Goal: Task Accomplishment & Management: Use online tool/utility

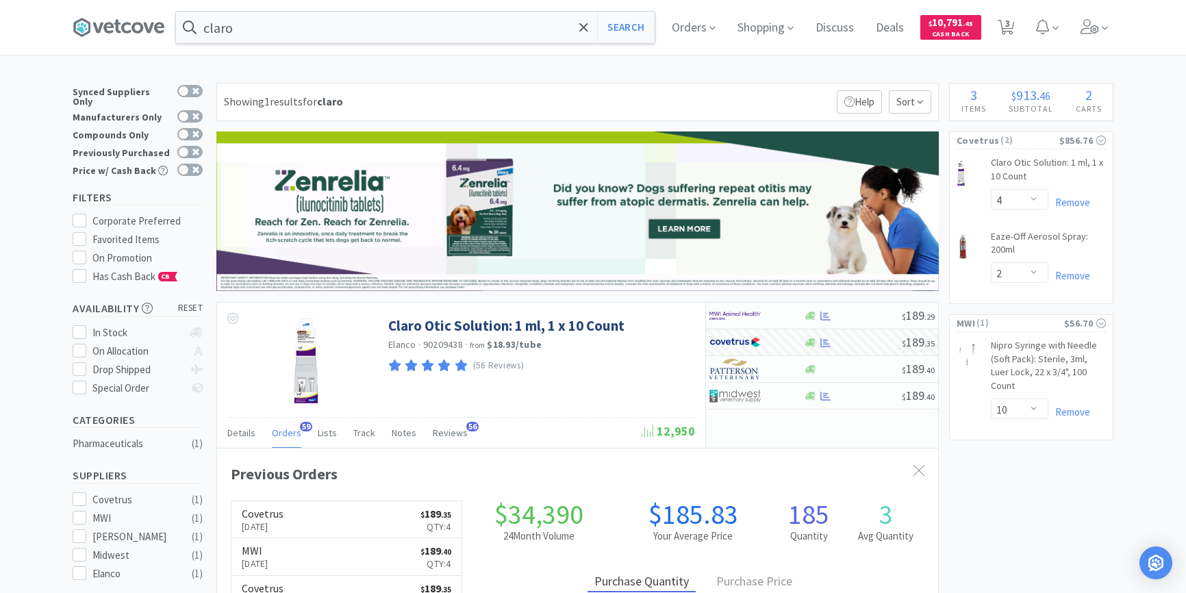
select select "4"
select select "2"
select select "10"
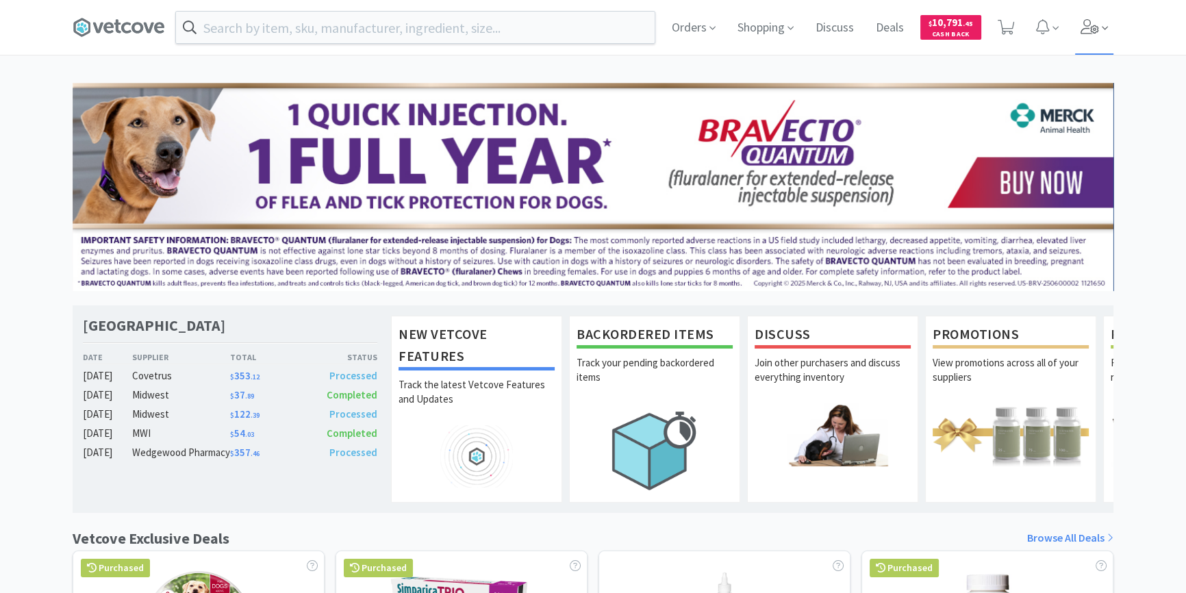
click at [1098, 31] on icon at bounding box center [1089, 26] width 19 height 15
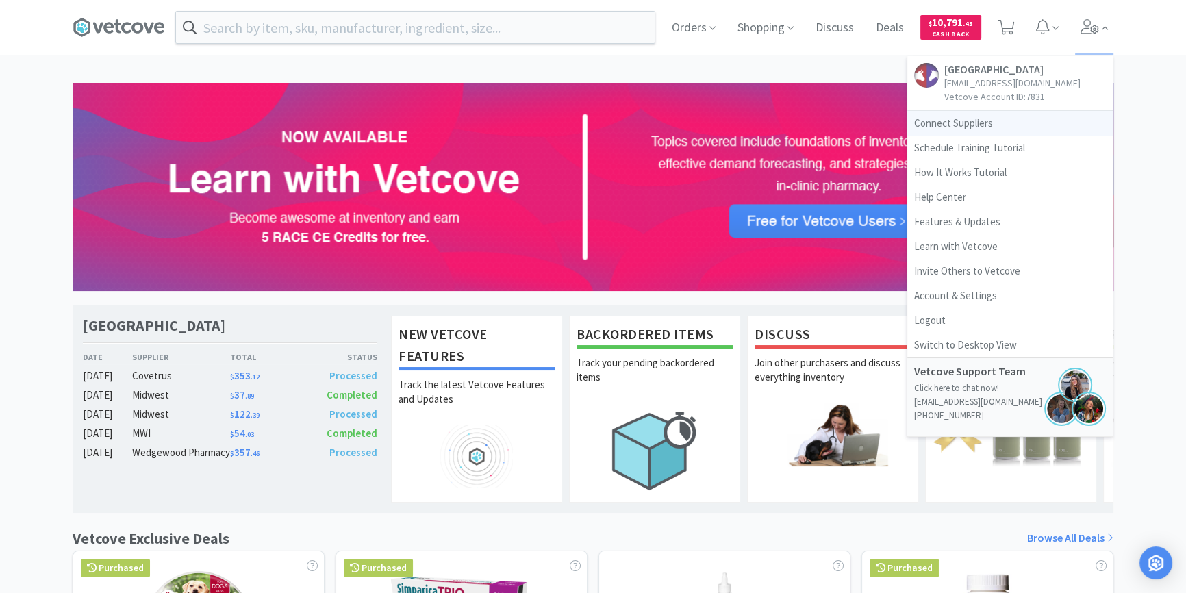
click at [921, 119] on link "Connect Suppliers" at bounding box center [1009, 123] width 205 height 25
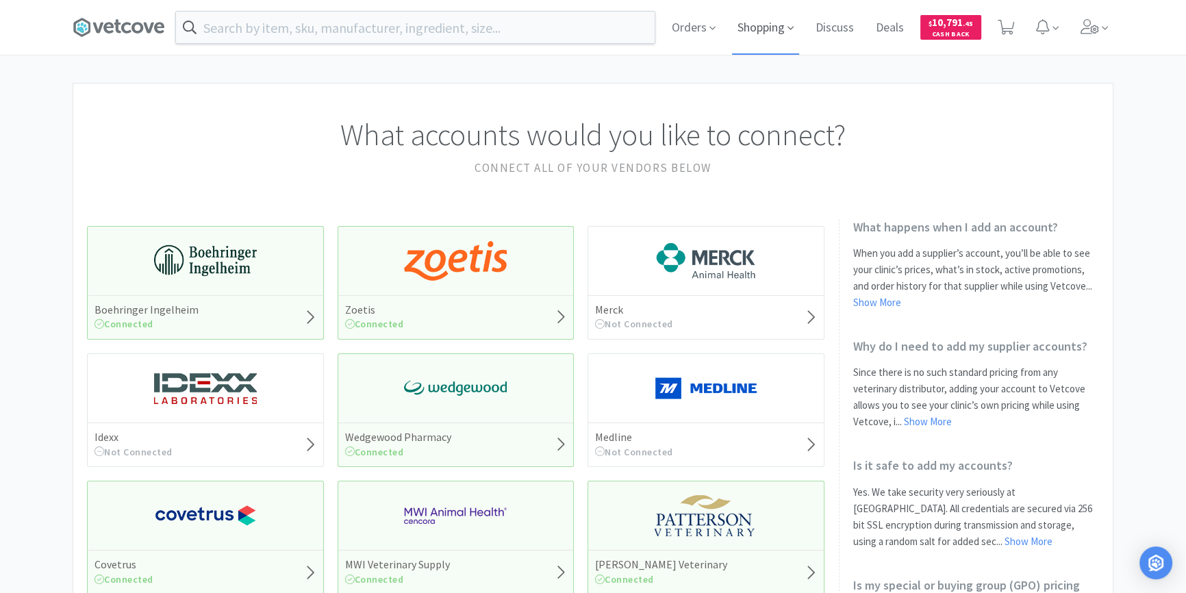
click at [763, 28] on span "Shopping" at bounding box center [765, 27] width 67 height 55
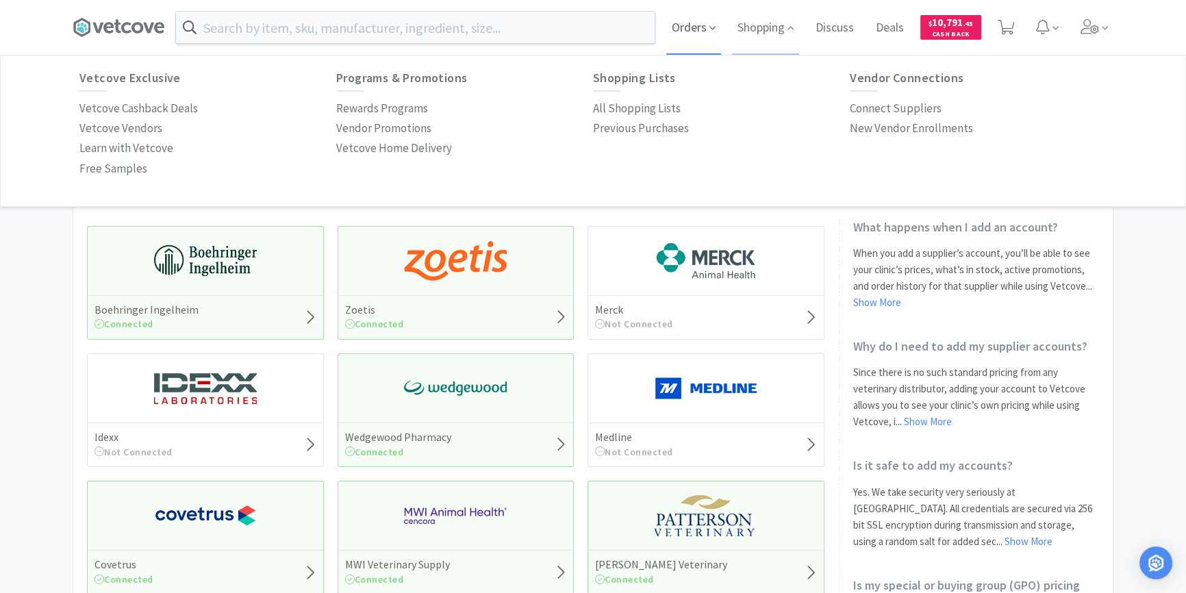
click at [690, 37] on span "Orders" at bounding box center [693, 27] width 55 height 55
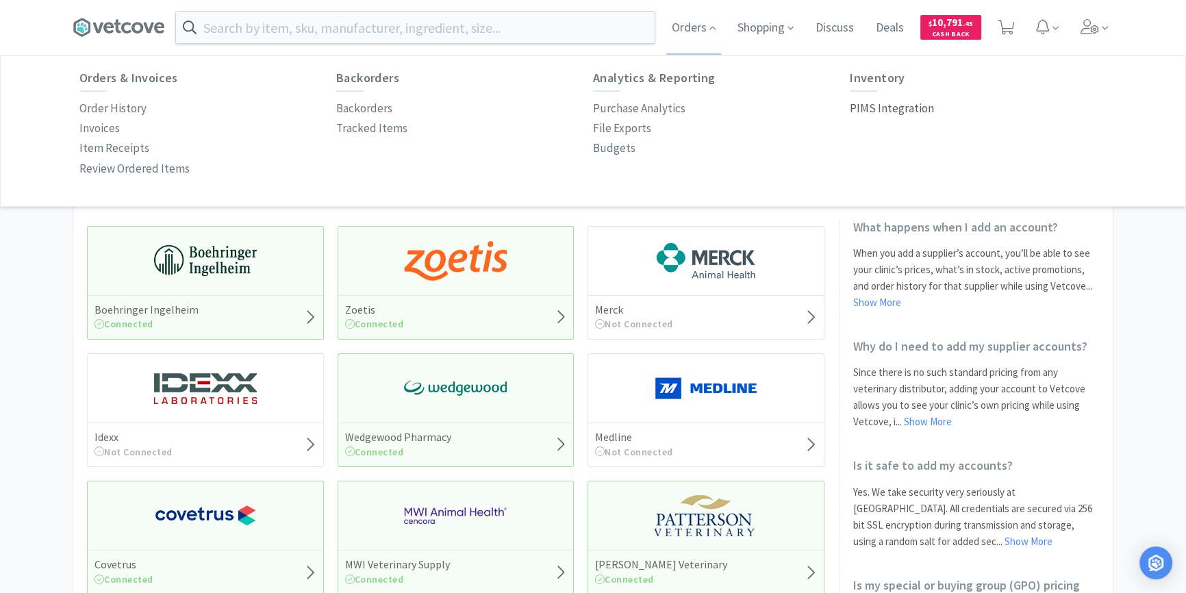
click at [890, 112] on p "PIMS Integration" at bounding box center [892, 108] width 84 height 18
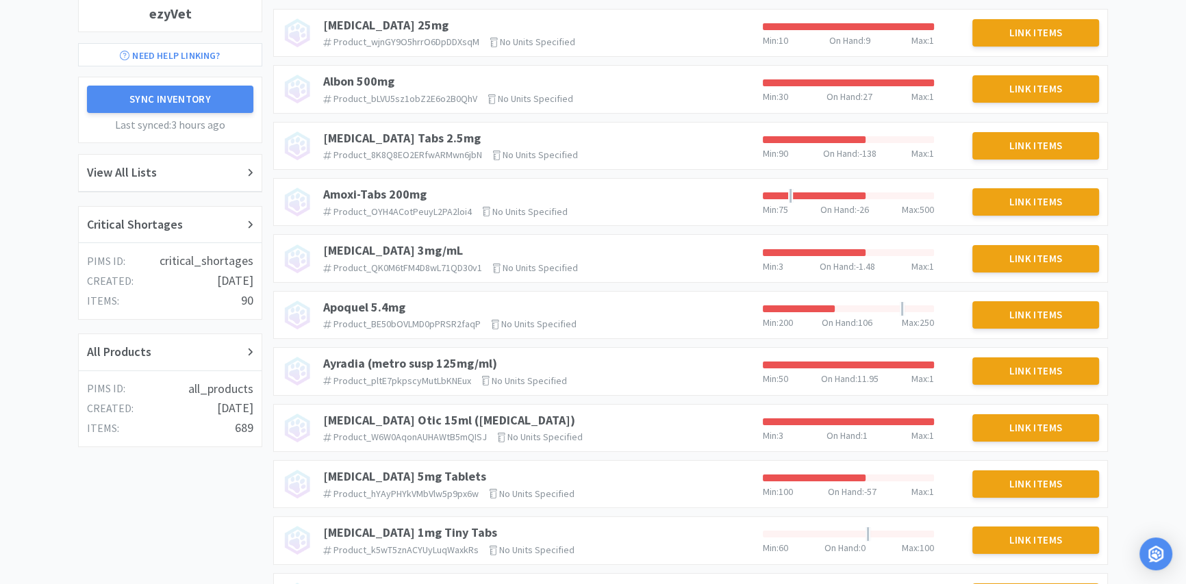
scroll to position [124, 0]
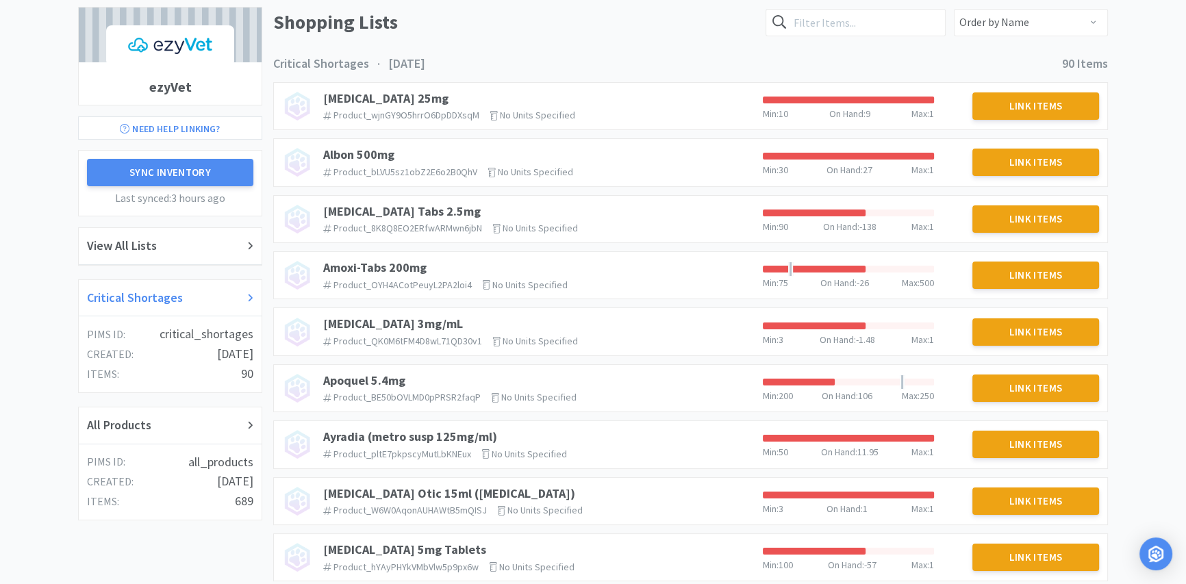
click at [246, 296] on div "Critical Shortages" at bounding box center [170, 298] width 166 height 20
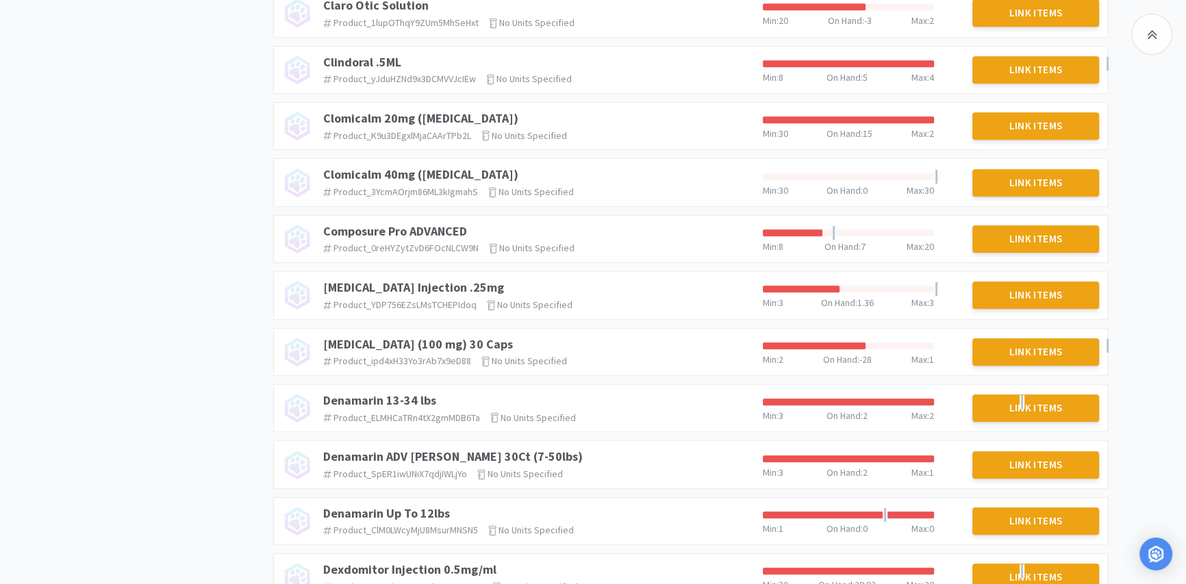
scroll to position [933, 0]
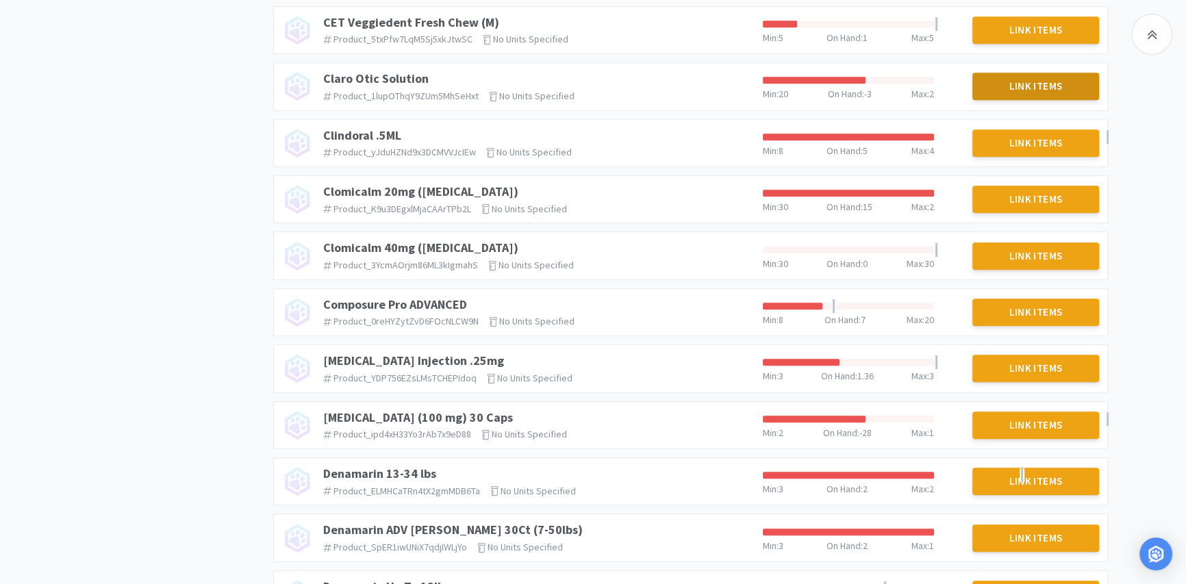
click at [1076, 88] on button "Link Items" at bounding box center [1035, 86] width 127 height 27
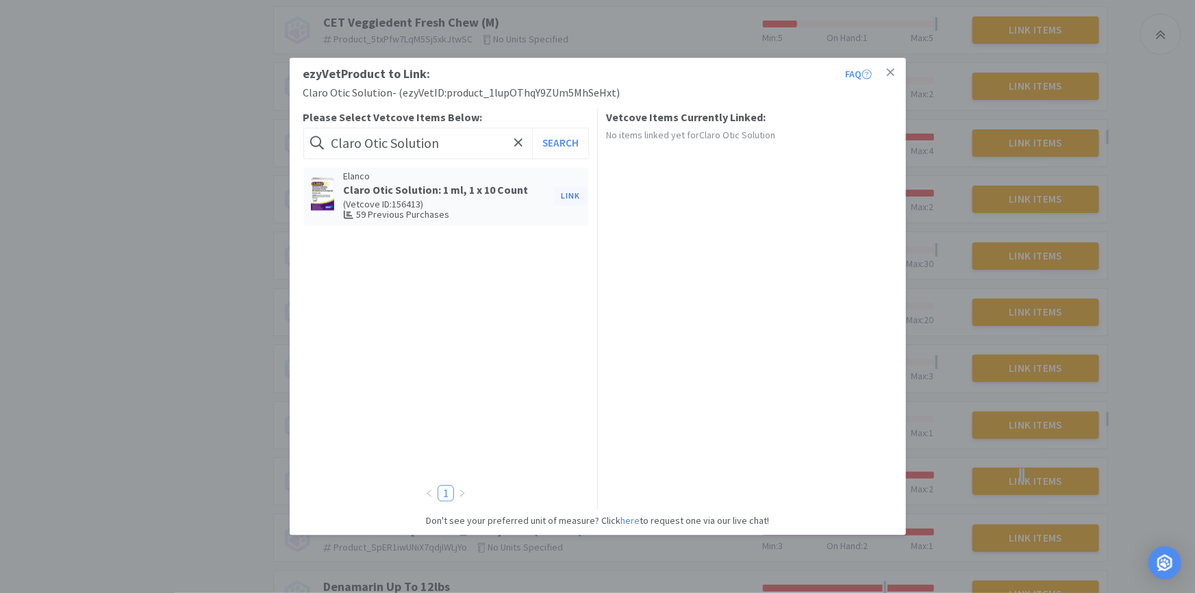
click at [571, 196] on button "Link" at bounding box center [570, 196] width 33 height 19
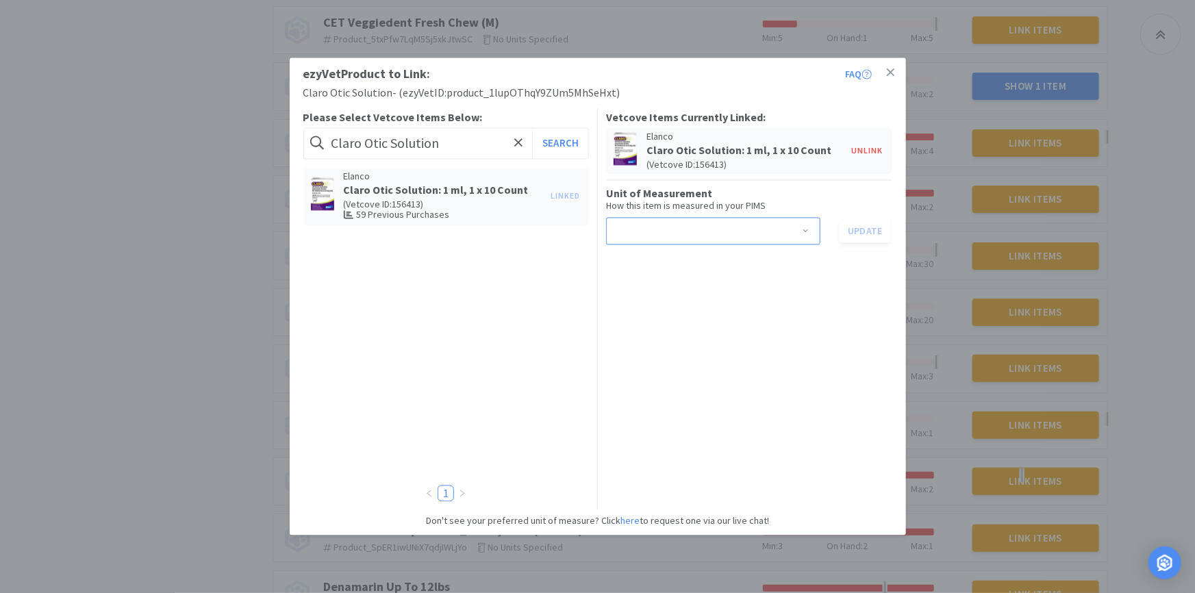
click at [801, 230] on span at bounding box center [806, 232] width 14 height 11
click at [788, 262] on li "each" at bounding box center [713, 262] width 214 height 22
click at [870, 229] on button "Update" at bounding box center [864, 230] width 51 height 23
click at [891, 75] on icon at bounding box center [891, 72] width 8 height 12
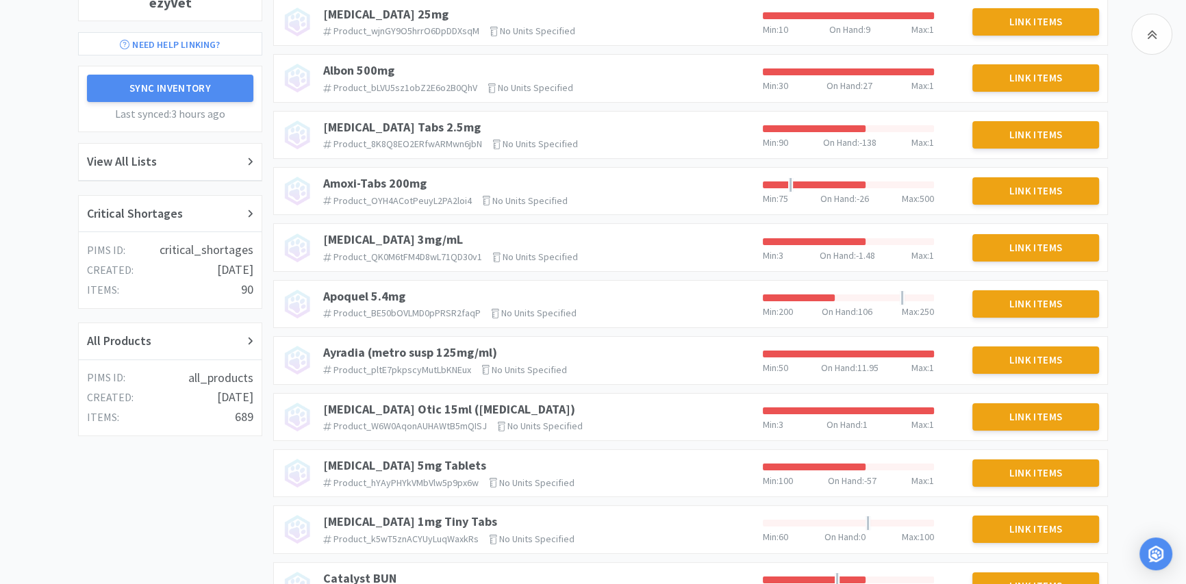
scroll to position [186, 0]
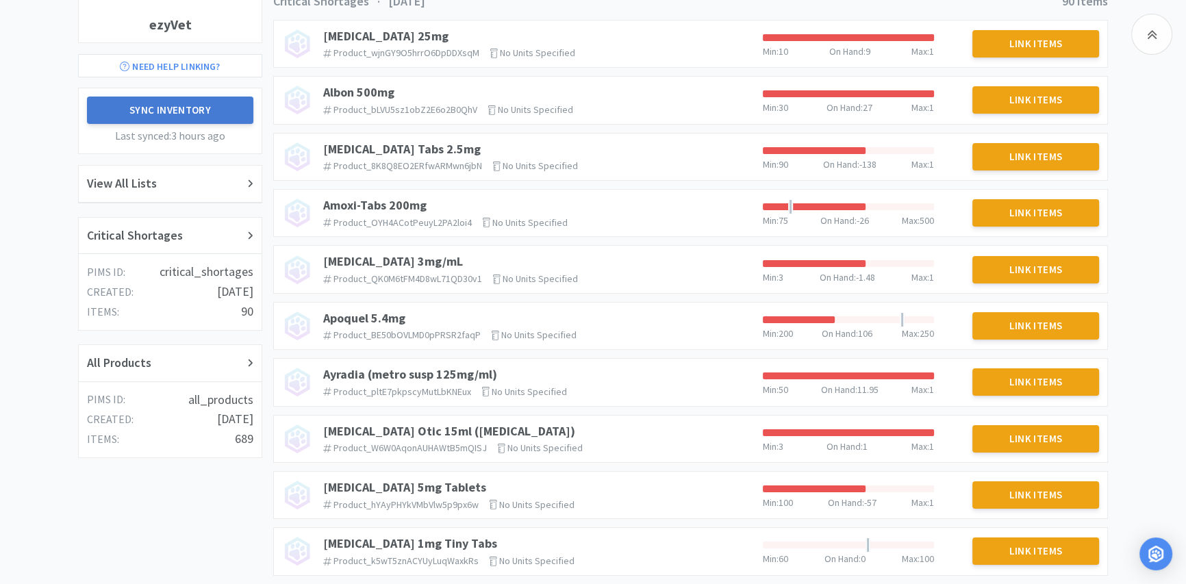
click at [212, 111] on button "Sync Inventory" at bounding box center [170, 110] width 166 height 27
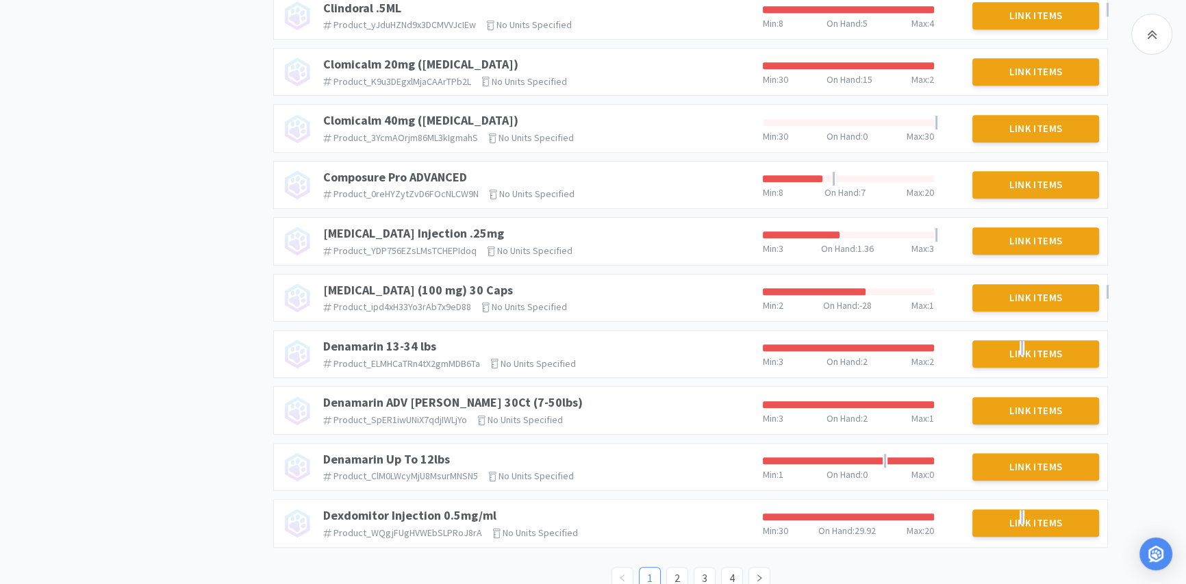
scroll to position [1080, 0]
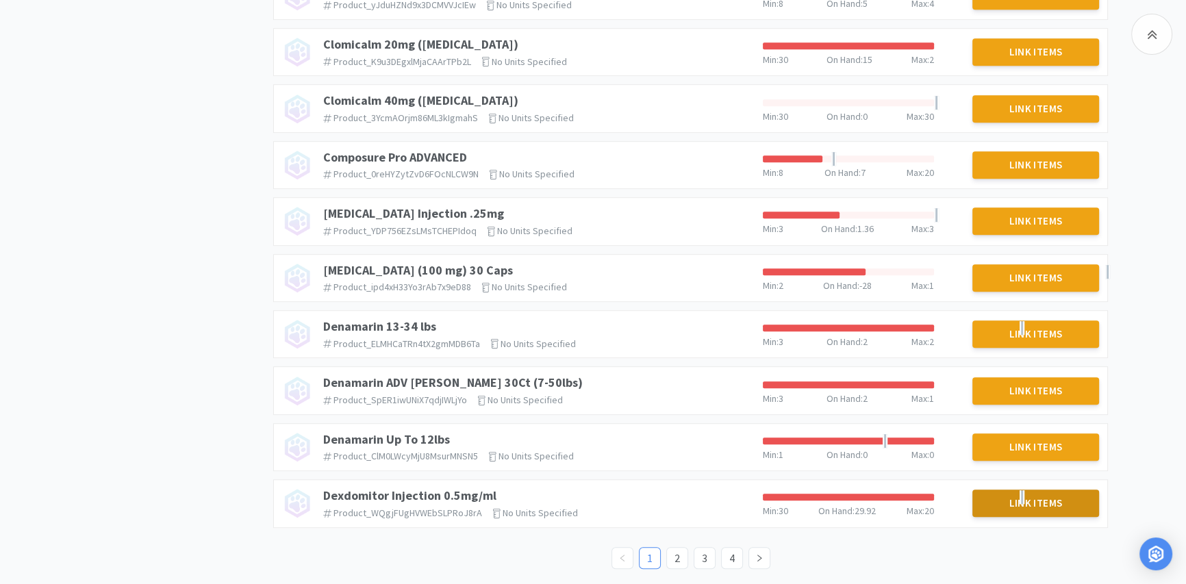
click at [1007, 500] on button "Link Items" at bounding box center [1035, 503] width 127 height 27
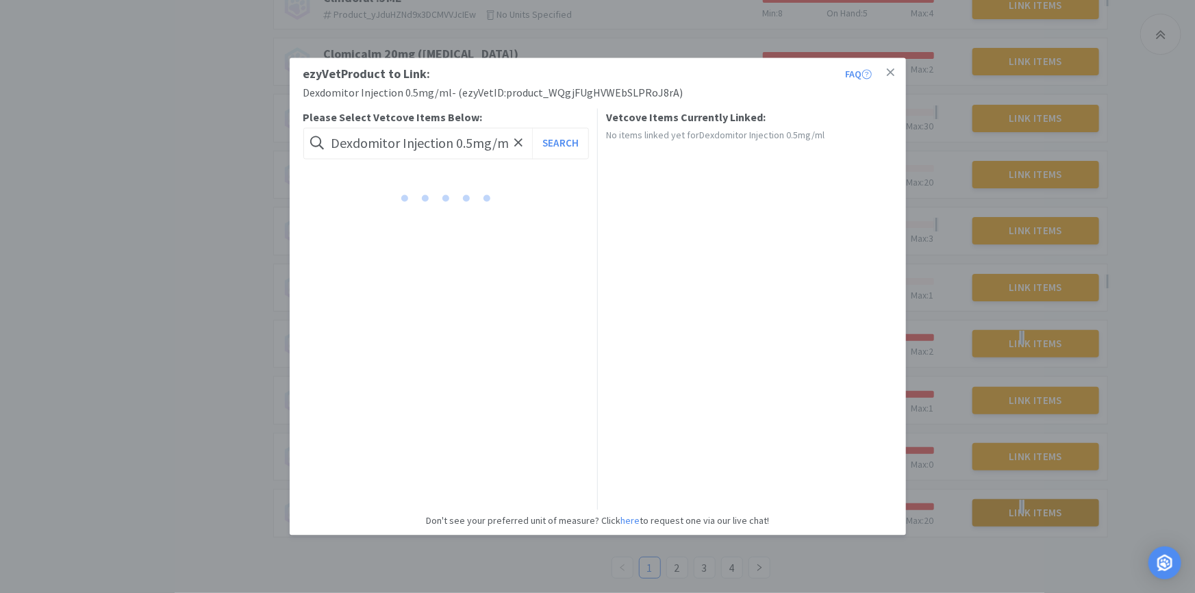
scroll to position [0, 1]
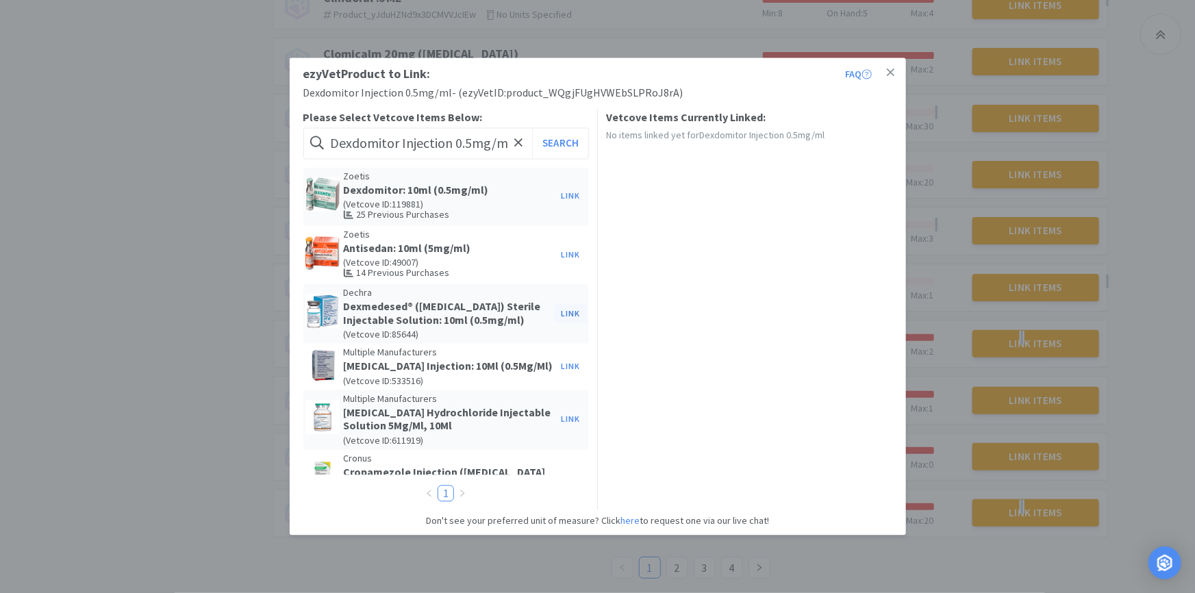
click at [561, 315] on button "Link" at bounding box center [570, 313] width 33 height 19
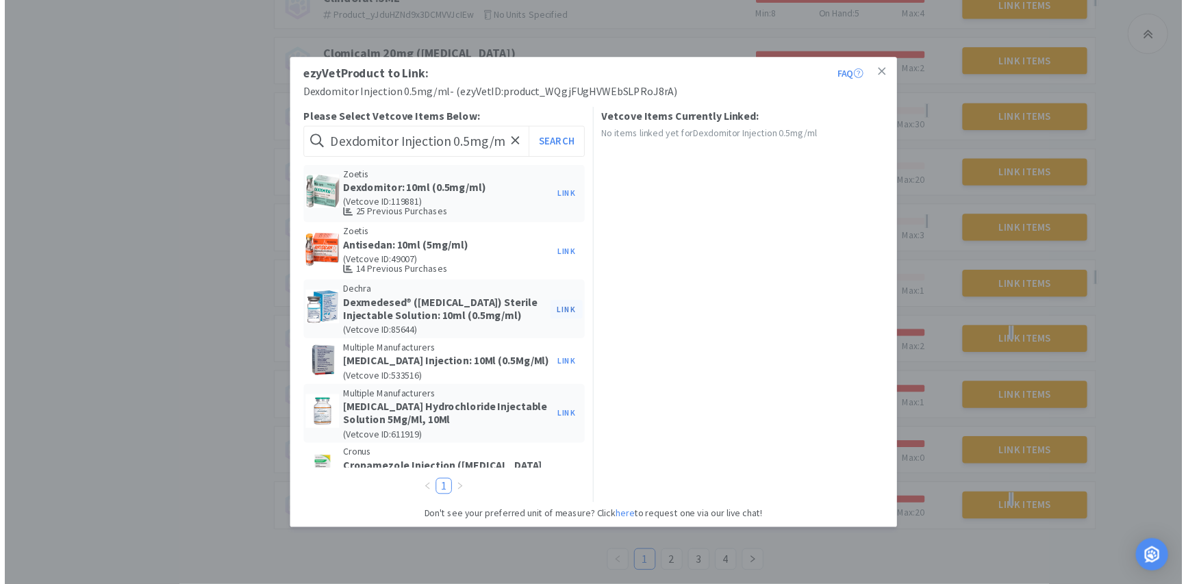
scroll to position [0, 0]
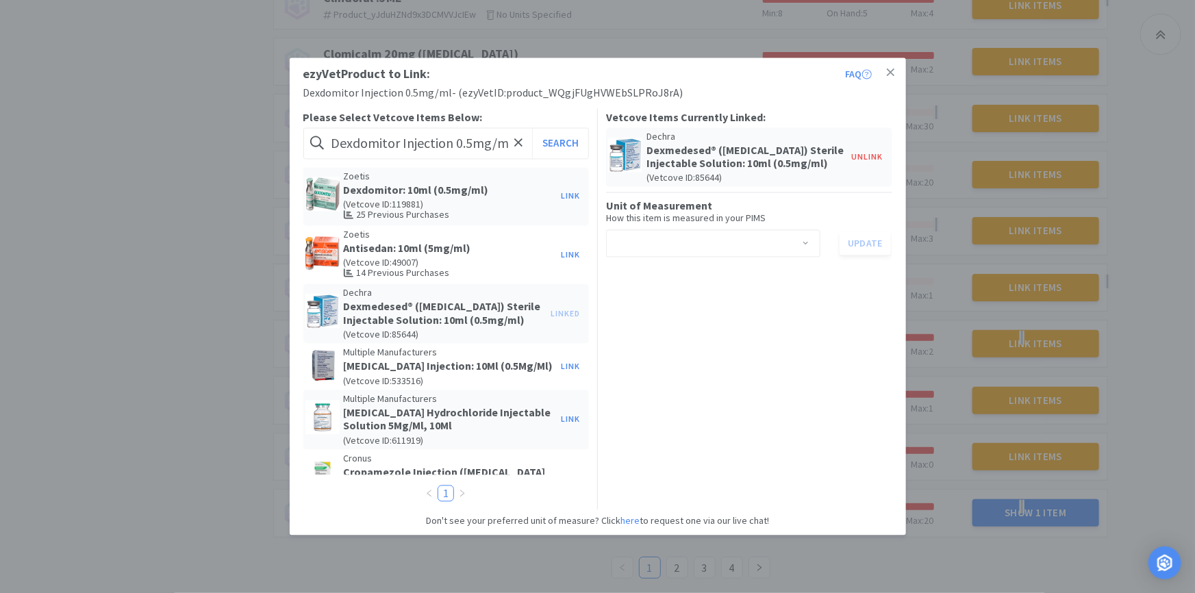
click at [802, 250] on span at bounding box center [806, 244] width 14 height 11
click at [796, 294] on li "ml" at bounding box center [713, 287] width 214 height 22
click at [883, 255] on button "Update" at bounding box center [864, 242] width 51 height 23
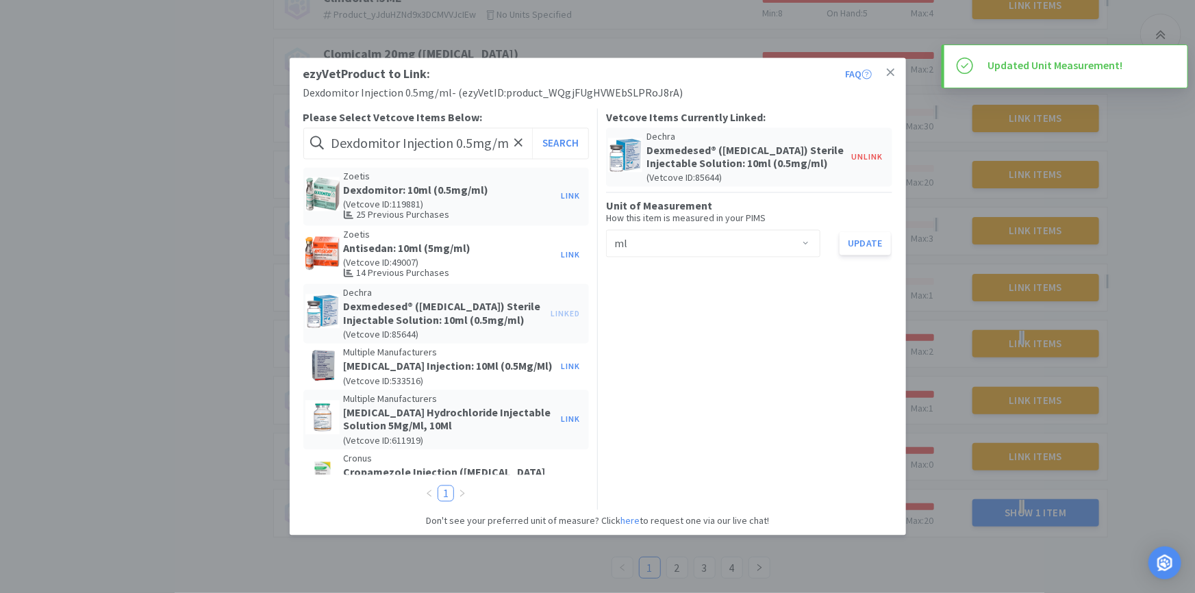
click at [464, 198] on div "Zoetis Dexdomitor: 10ml (0.5mg/ml) (Vetcove ID: 119881 ) 25 Previous Purchases" at bounding box center [447, 196] width 215 height 50
click at [555, 193] on button "Link" at bounding box center [570, 196] width 33 height 19
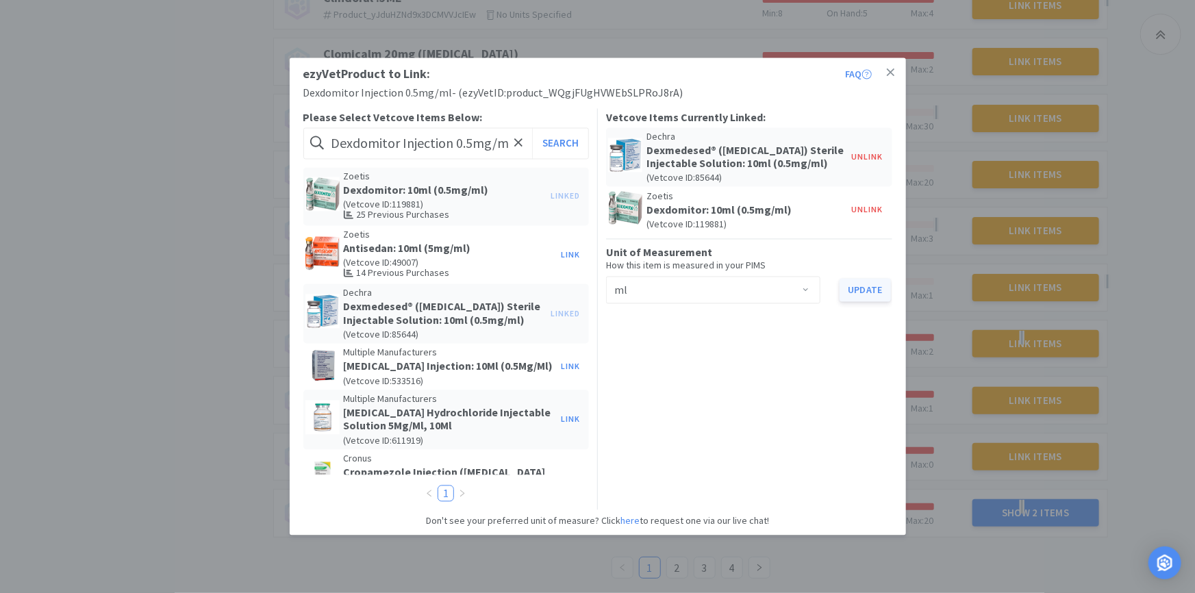
click at [856, 302] on button "Update" at bounding box center [864, 290] width 51 height 23
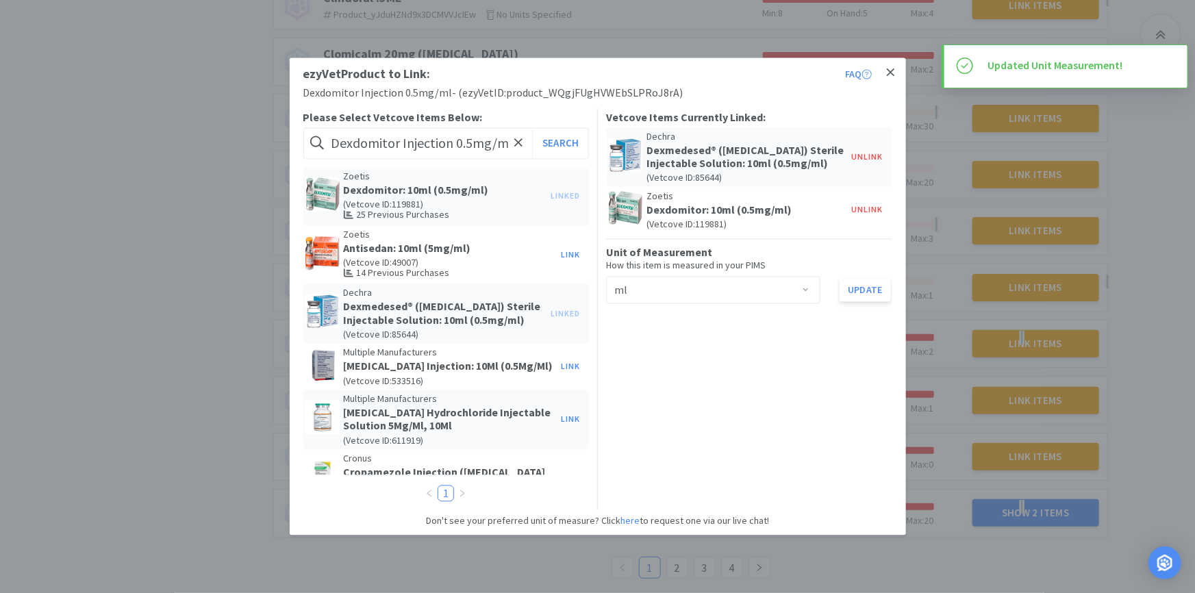
click at [889, 73] on icon at bounding box center [891, 72] width 8 height 12
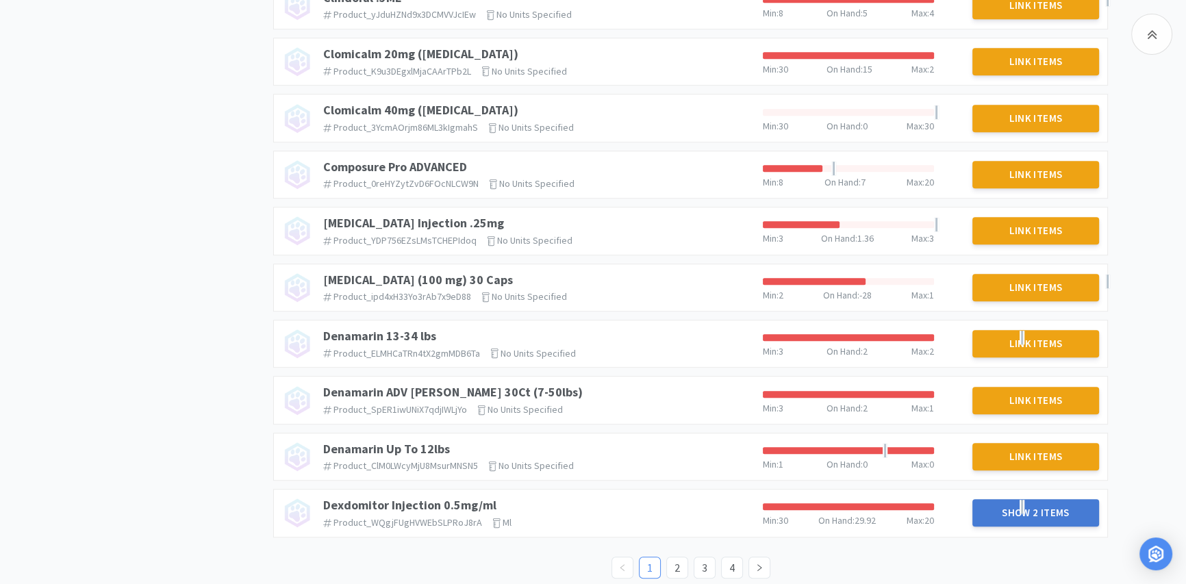
click at [1054, 506] on span "2 Items" at bounding box center [1051, 512] width 37 height 13
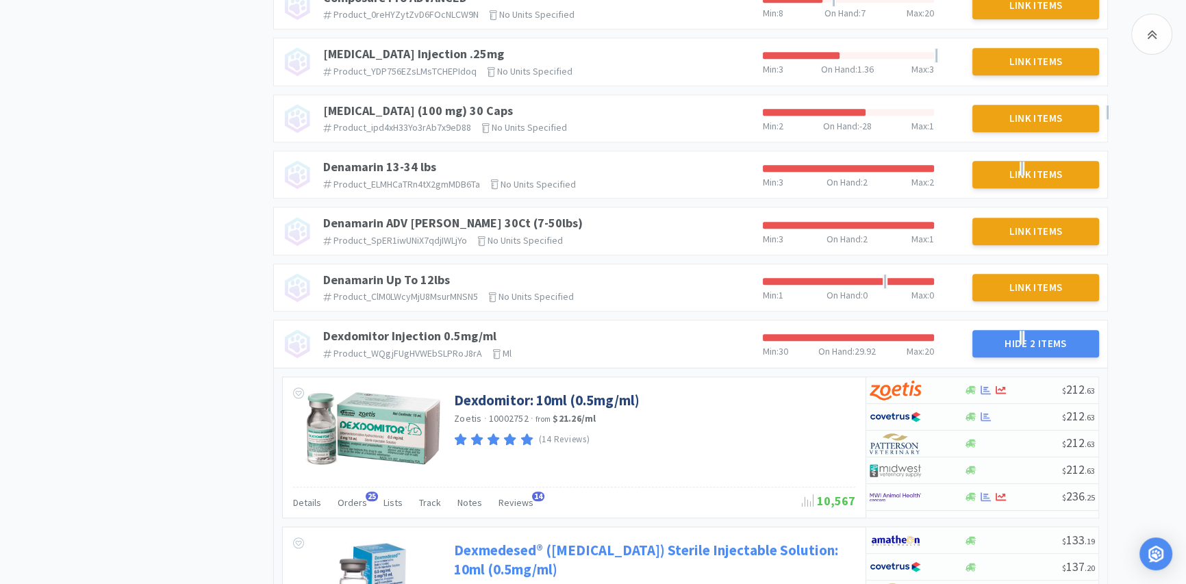
scroll to position [1237, 0]
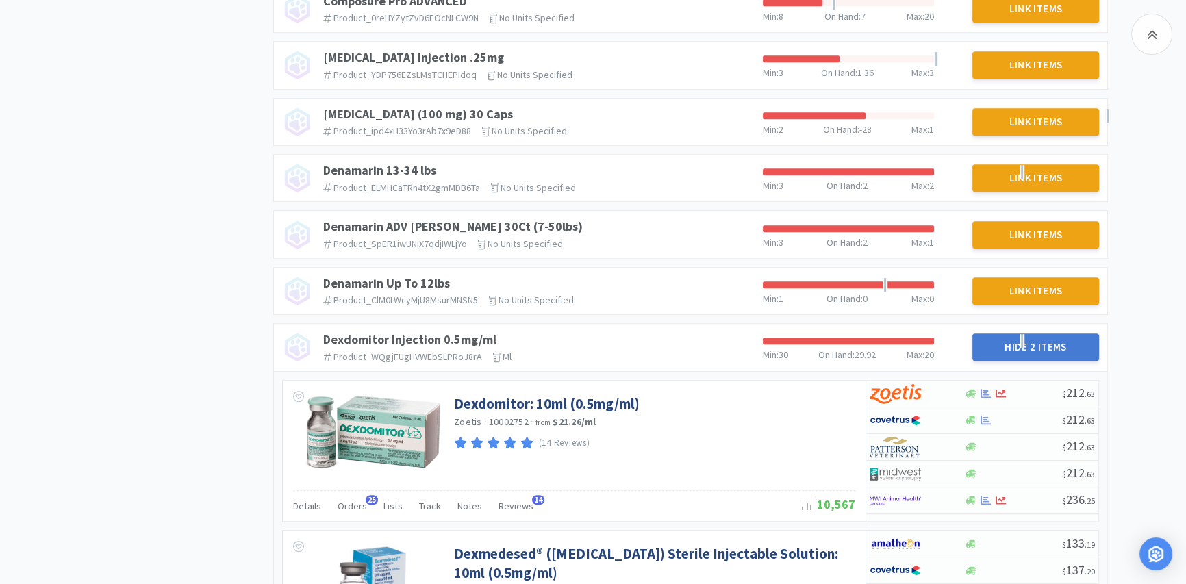
click at [1054, 342] on span "2 Items" at bounding box center [1048, 346] width 37 height 13
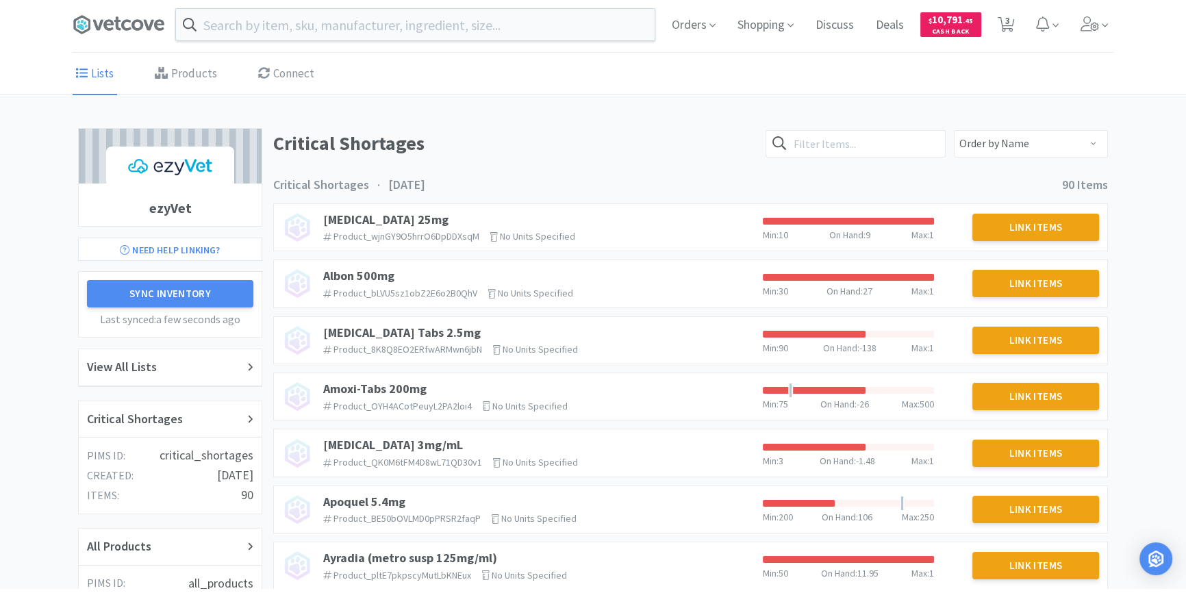
scroll to position [0, 0]
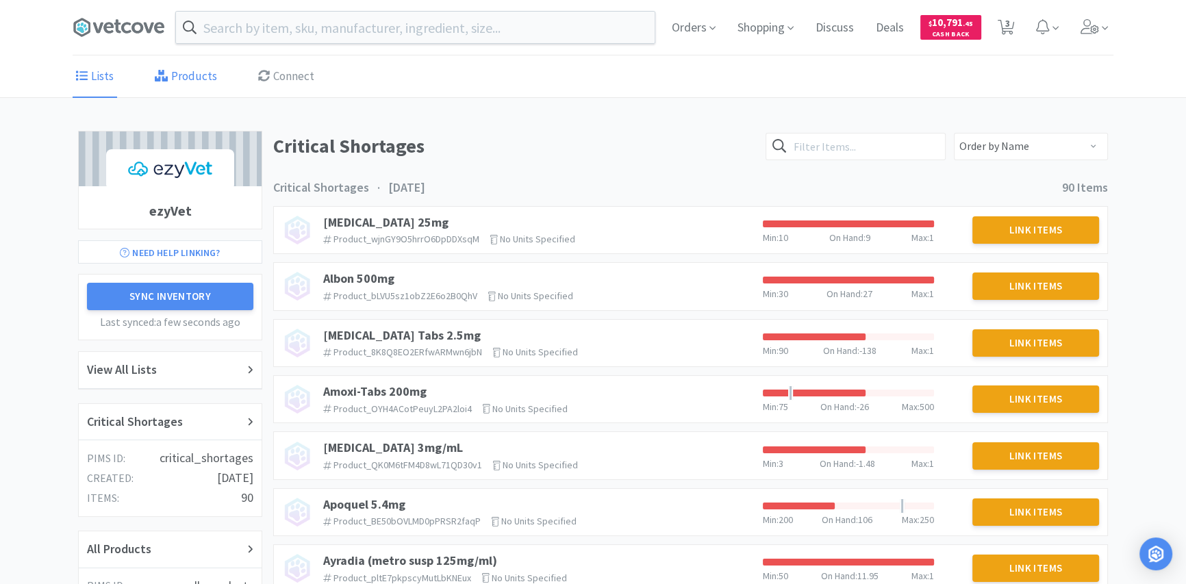
click at [192, 75] on link "Products" at bounding box center [185, 77] width 69 height 42
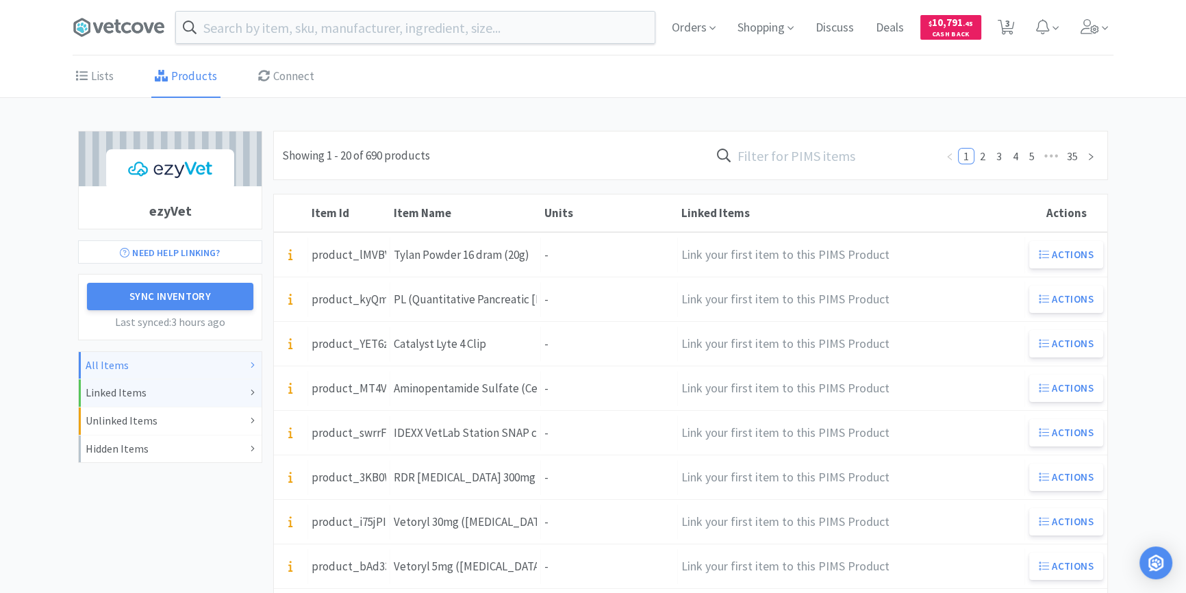
click at [233, 390] on div "Linked Items" at bounding box center [170, 393] width 169 height 18
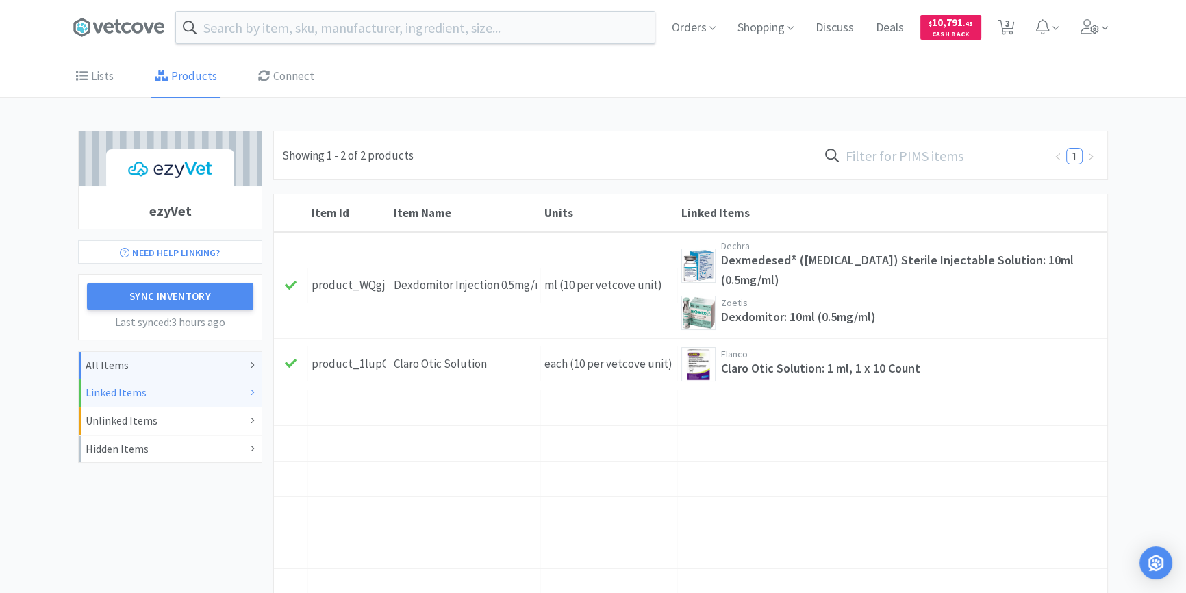
click at [205, 369] on div "All Items" at bounding box center [170, 366] width 169 height 18
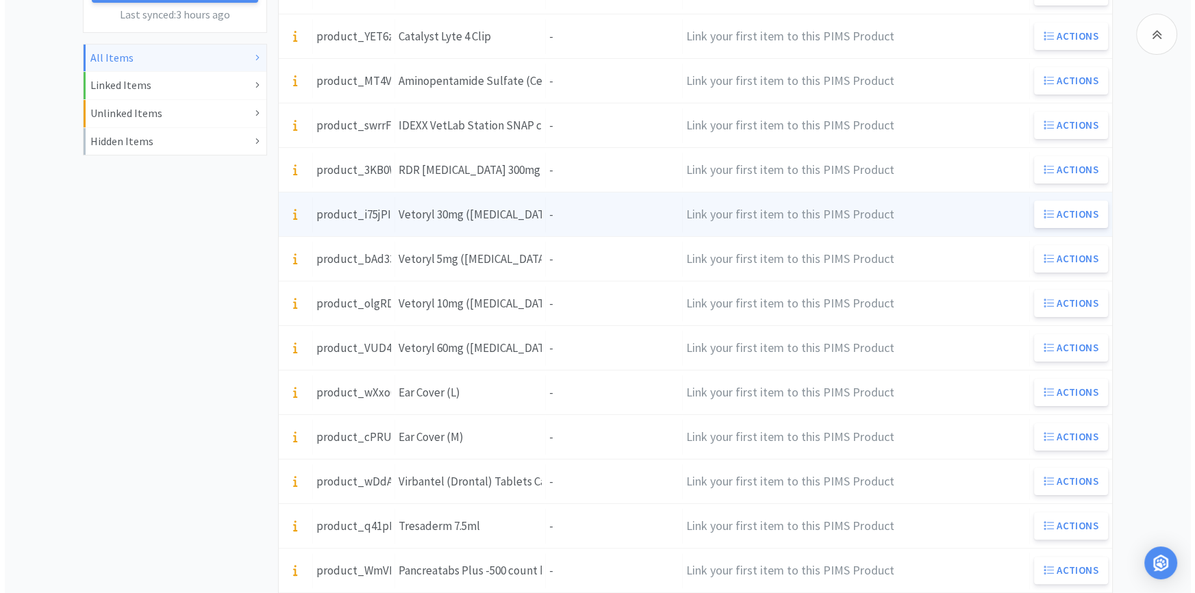
scroll to position [311, 0]
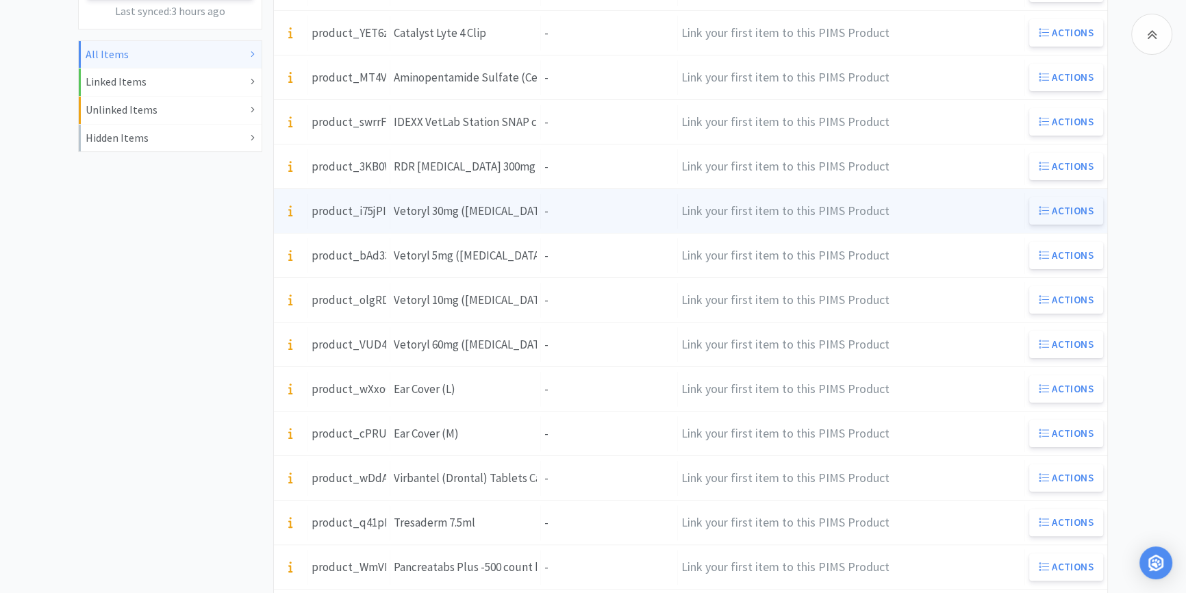
click at [1053, 209] on button "Actions" at bounding box center [1066, 210] width 74 height 27
click at [370, 212] on div "product_i75jPIYCwpnoRmd3O4O41" at bounding box center [349, 211] width 75 height 18
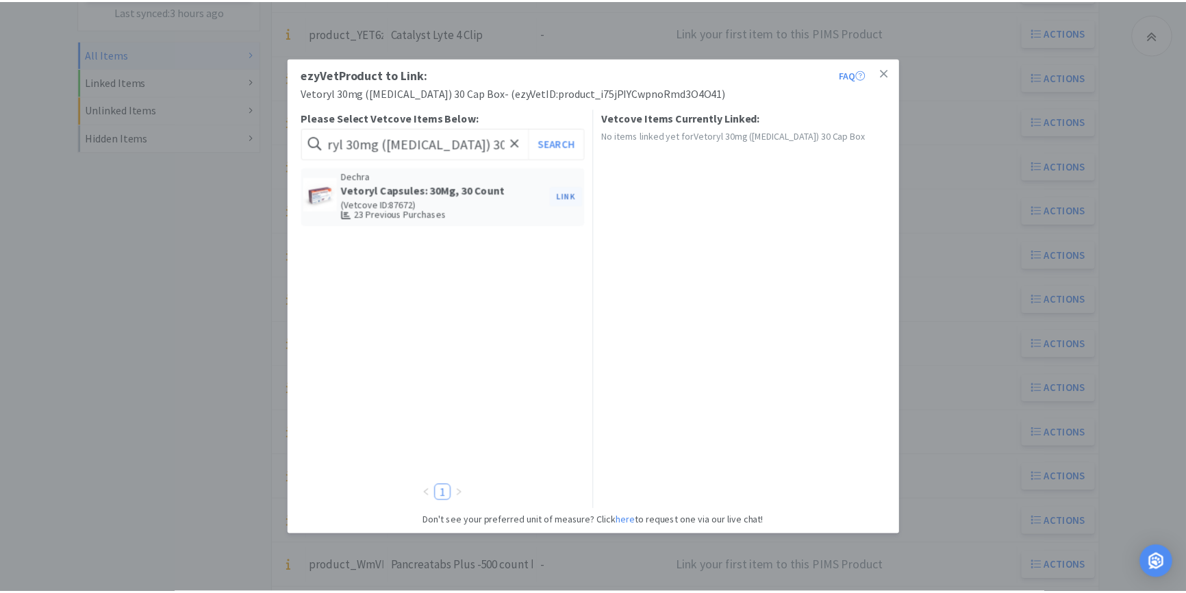
scroll to position [0, 0]
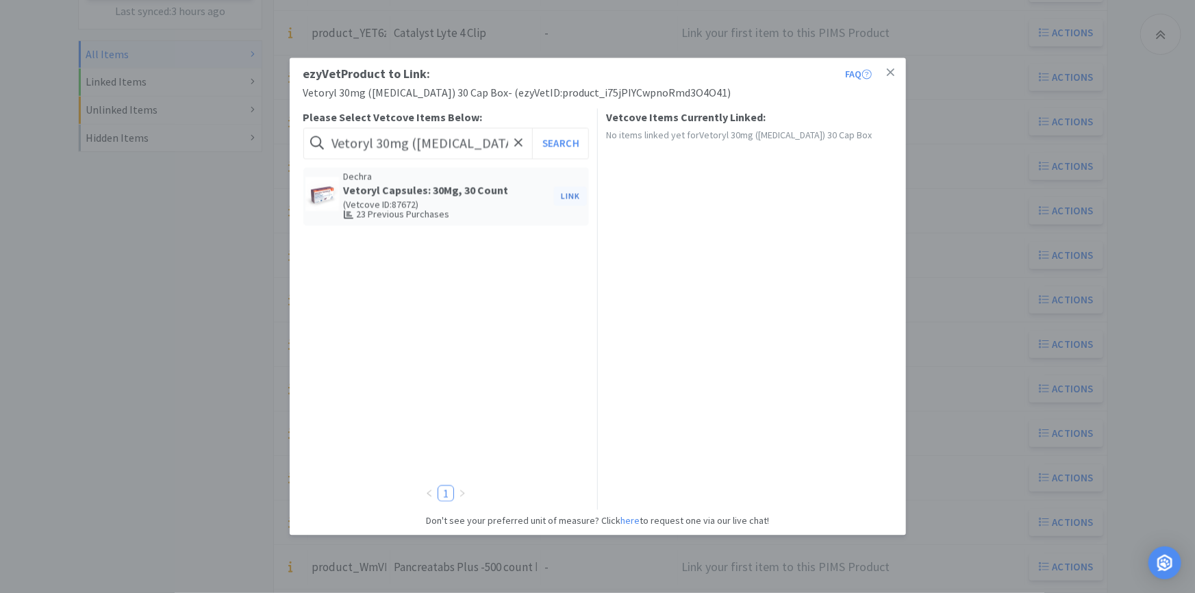
click at [563, 198] on button "Link" at bounding box center [570, 196] width 33 height 19
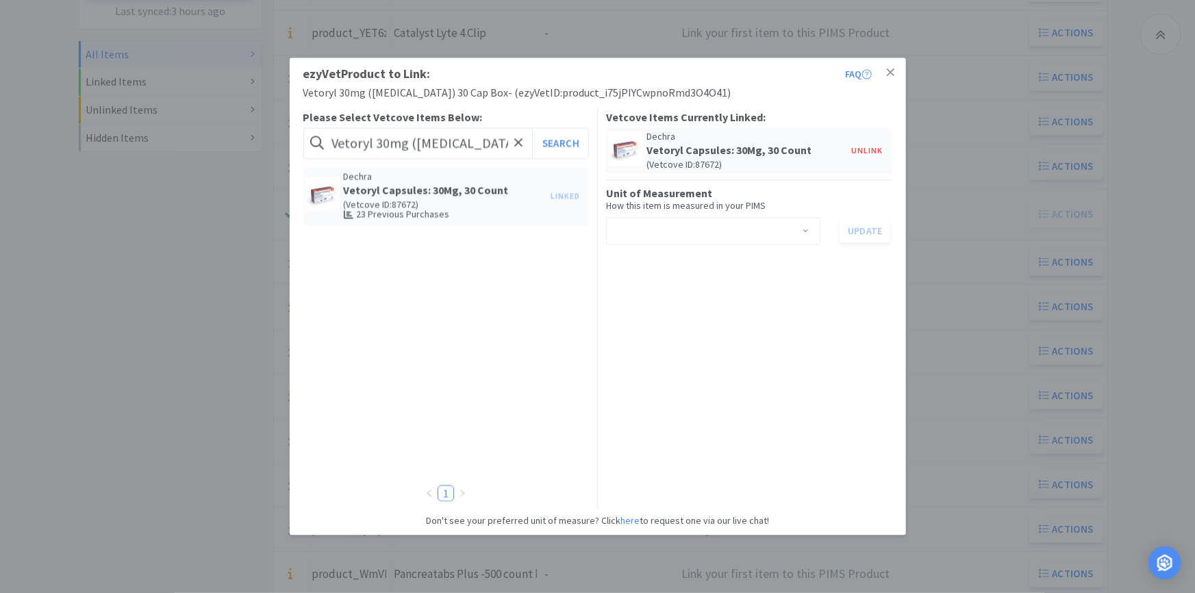
click at [801, 225] on div "Select unit of measurement" at bounding box center [708, 231] width 189 height 26
click at [764, 287] on li "box" at bounding box center [713, 284] width 214 height 22
click at [869, 229] on button "Update" at bounding box center [864, 230] width 51 height 23
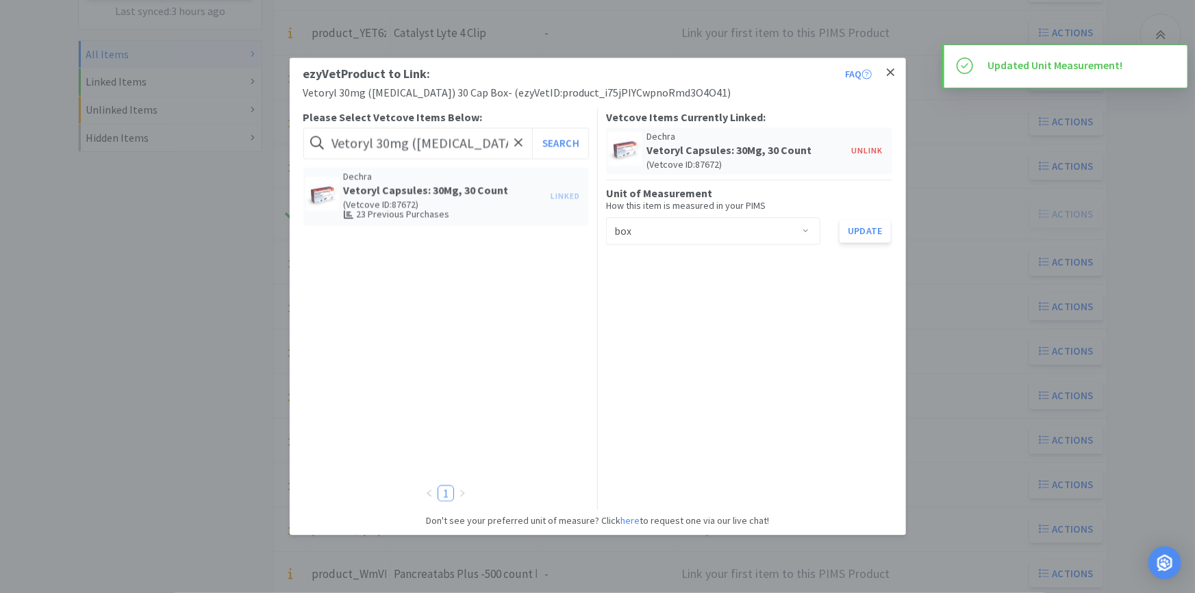
click at [896, 72] on link at bounding box center [890, 72] width 24 height 29
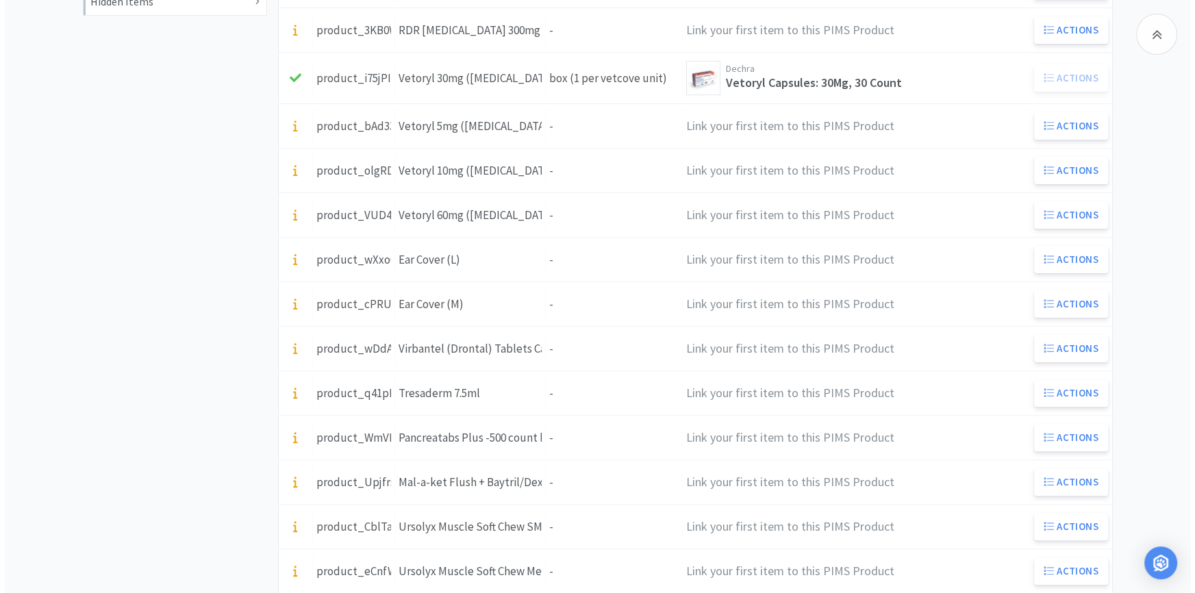
scroll to position [616, 0]
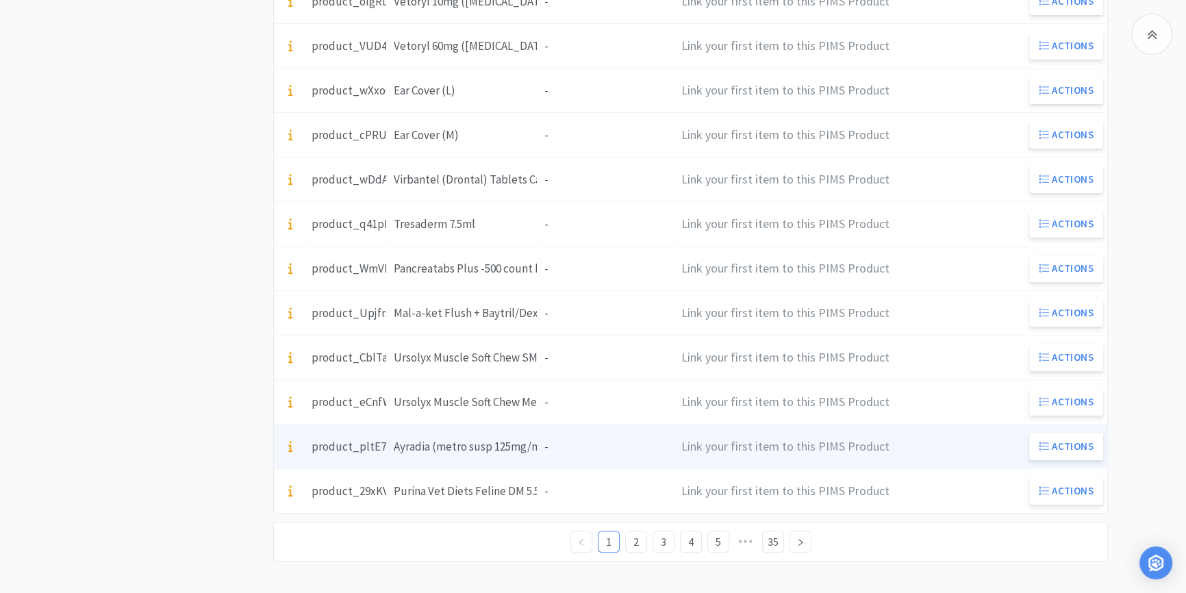
click at [461, 438] on div "Ayradia (metro susp 125mg/ml)" at bounding box center [465, 447] width 143 height 18
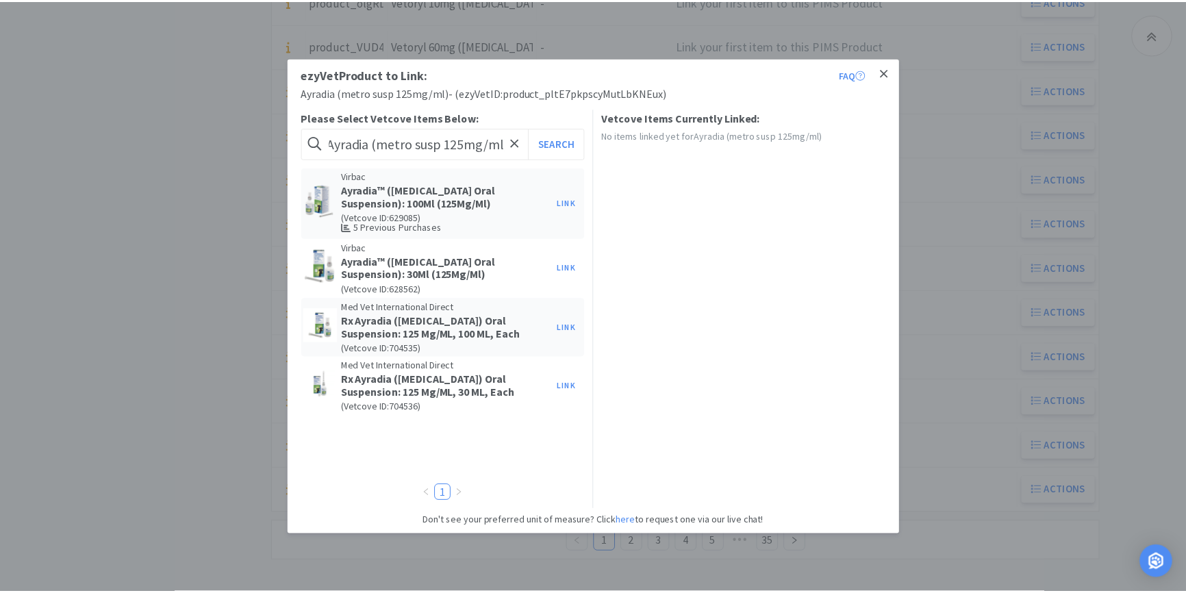
scroll to position [0, 0]
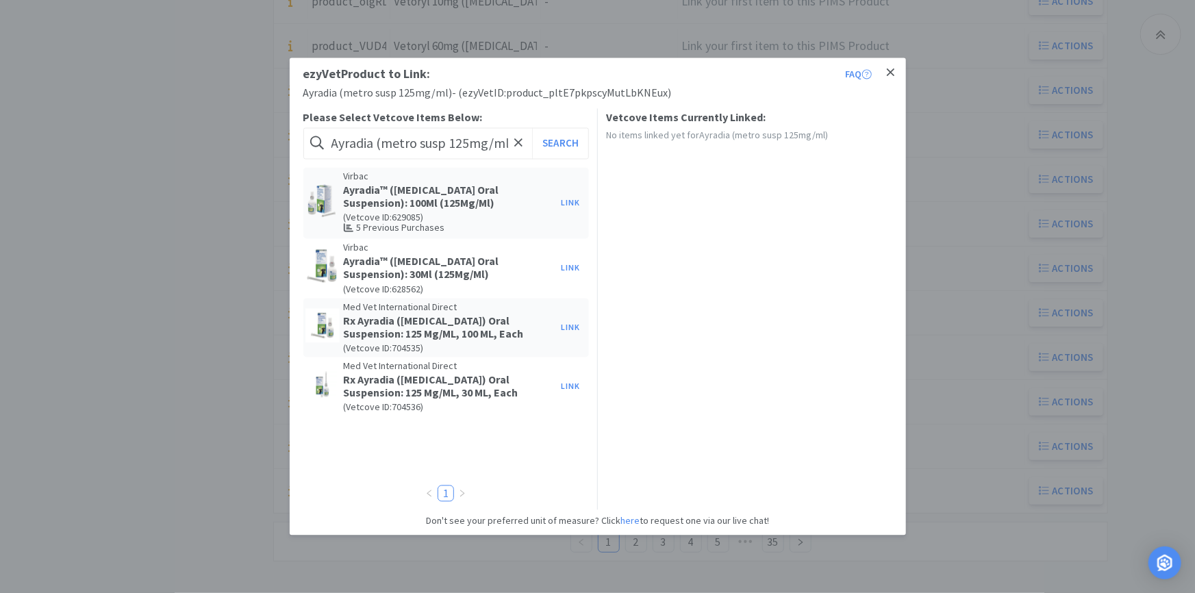
click at [896, 76] on link at bounding box center [890, 72] width 24 height 29
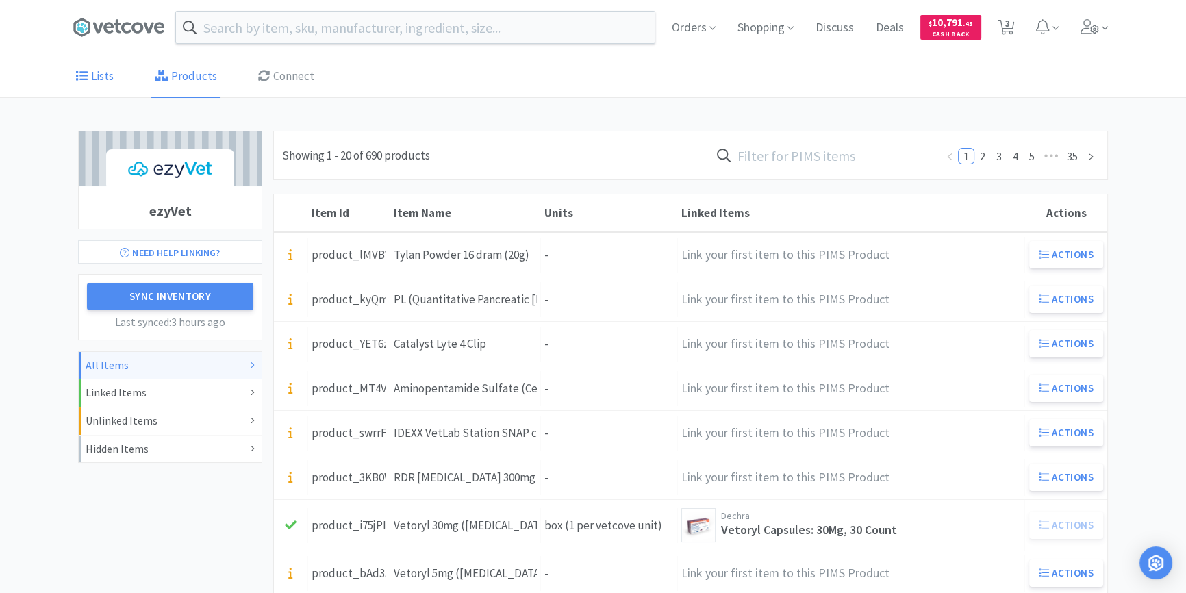
click at [98, 82] on link "Lists" at bounding box center [95, 77] width 45 height 42
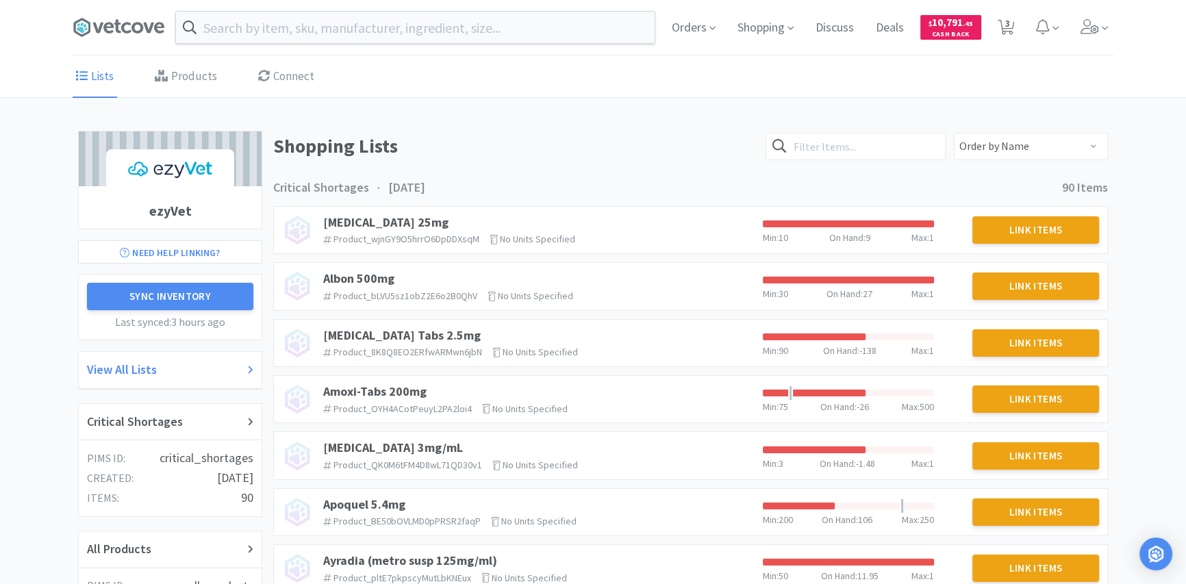
click at [240, 369] on div "View All Lists" at bounding box center [170, 370] width 166 height 20
click at [246, 368] on div "View All Lists" at bounding box center [170, 370] width 166 height 20
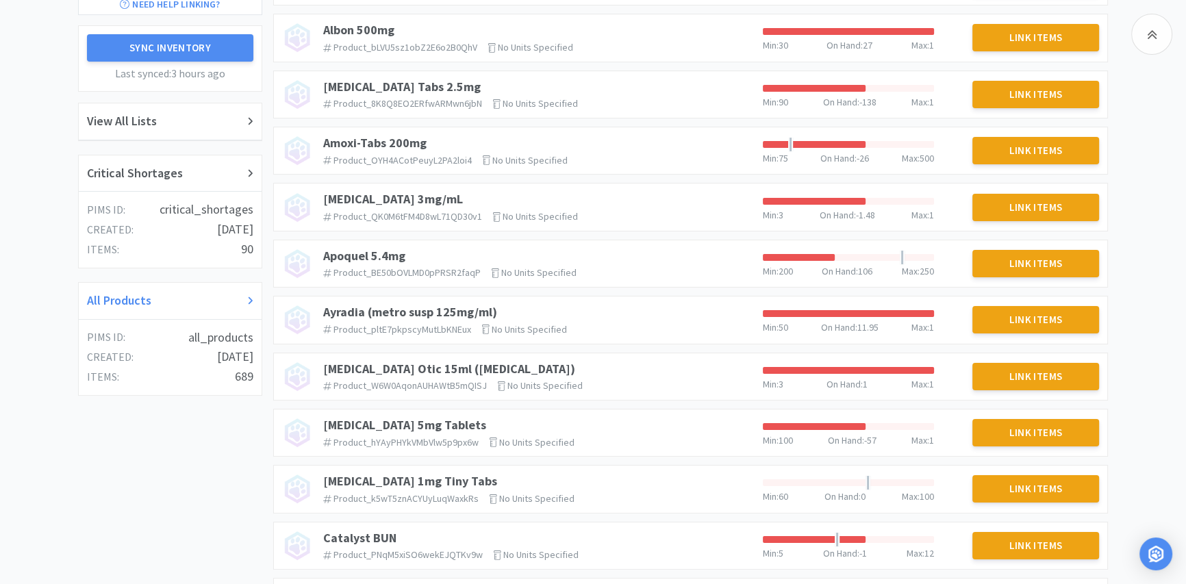
click at [254, 298] on div "All Products" at bounding box center [170, 301] width 183 height 37
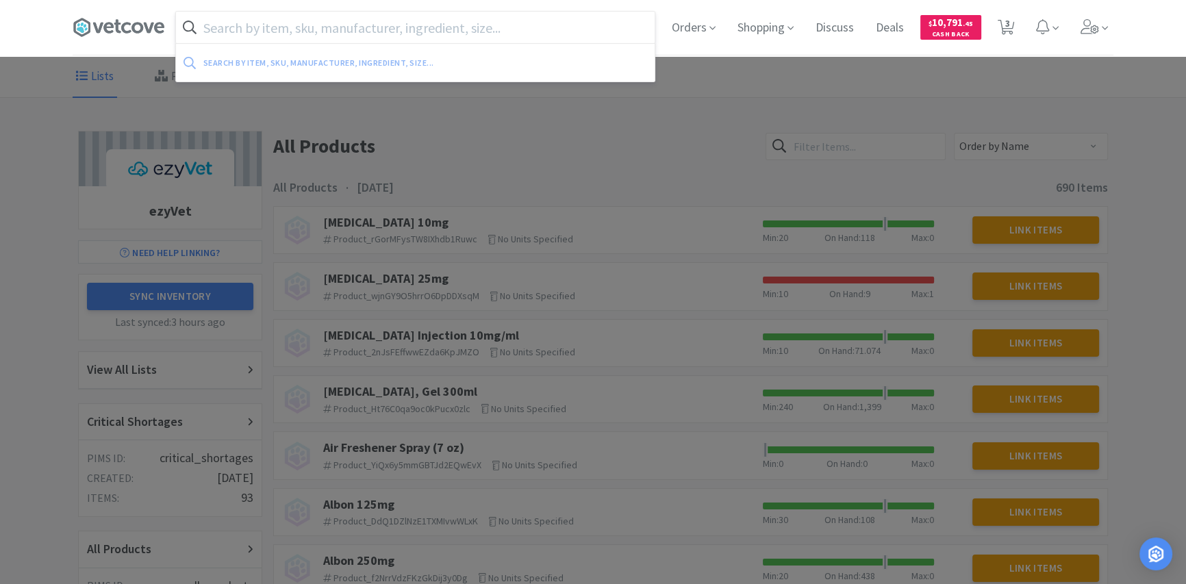
click at [355, 24] on input "text" at bounding box center [415, 27] width 479 height 31
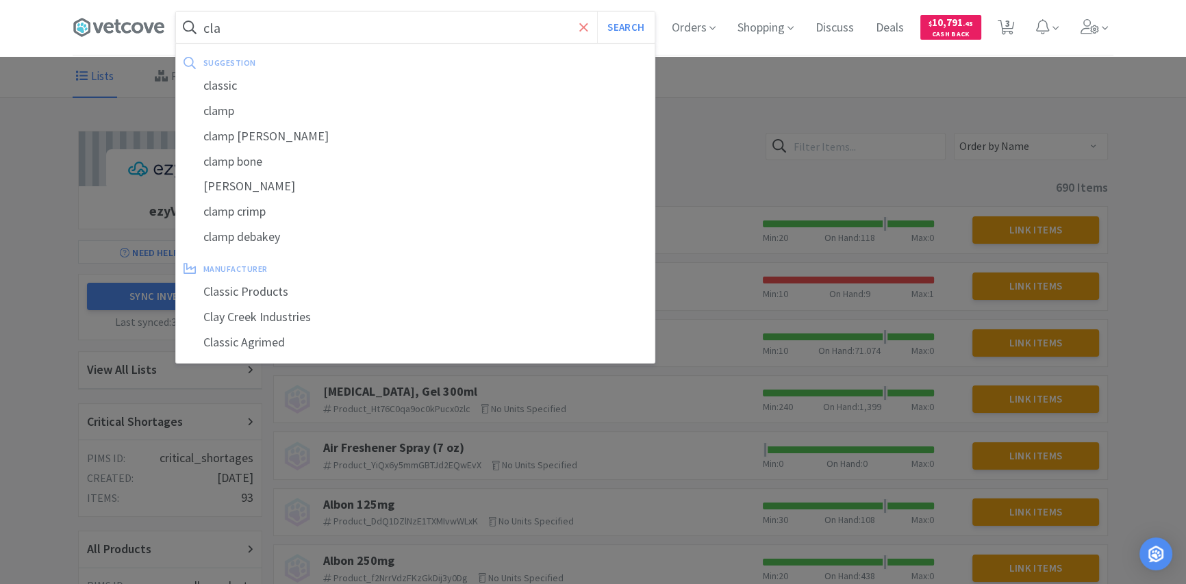
type input "cla"
click at [587, 27] on span at bounding box center [584, 27] width 16 height 29
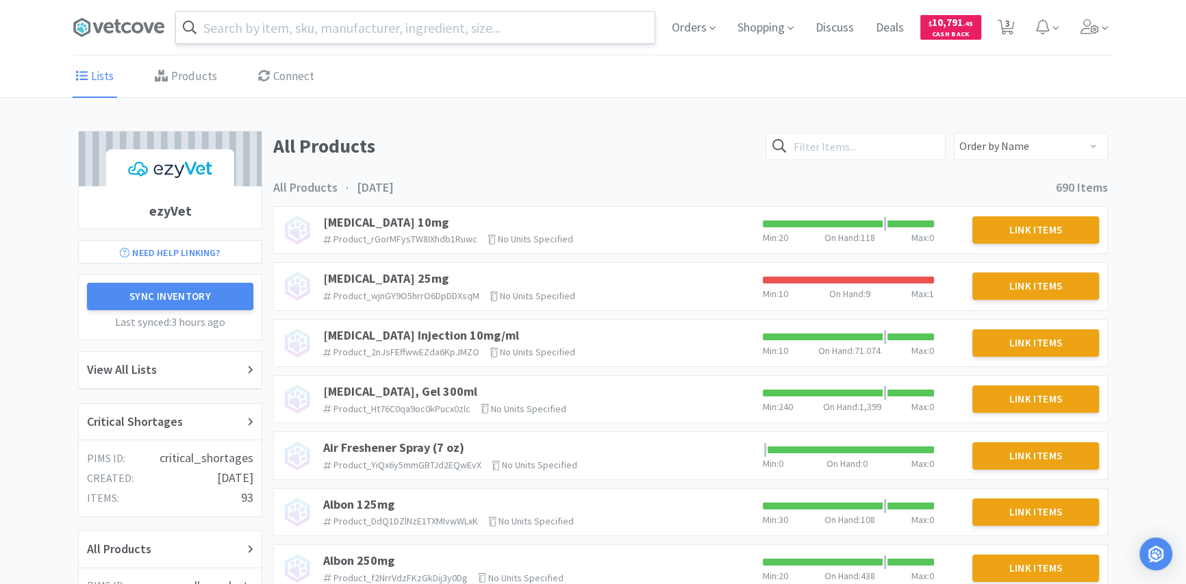
click at [638, 112] on div at bounding box center [593, 292] width 1186 height 584
click at [861, 147] on input "text" at bounding box center [856, 146] width 180 height 27
type input "claro"
click at [889, 133] on button "Search" at bounding box center [917, 146] width 56 height 27
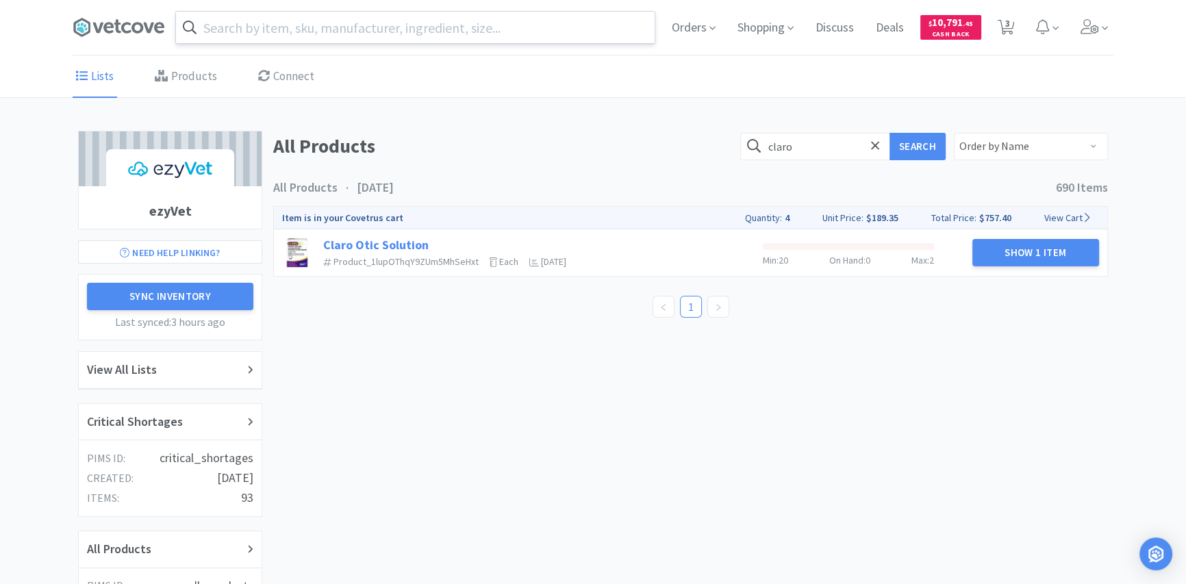
click at [363, 249] on link "Claro Otic Solution" at bounding box center [375, 245] width 105 height 16
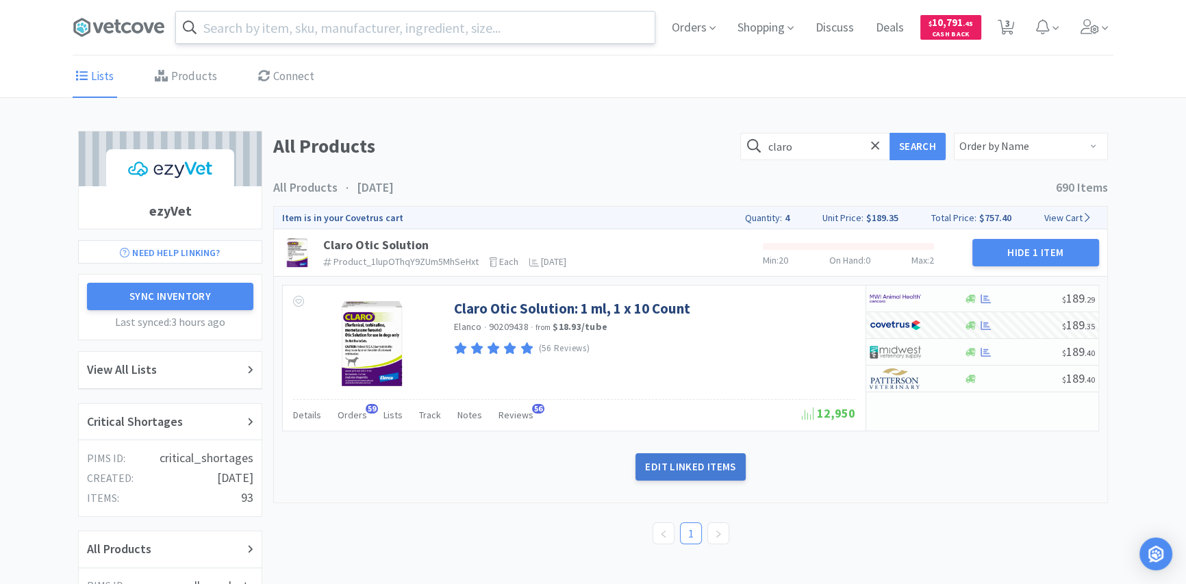
click at [698, 469] on button "Edit Linked Items" at bounding box center [690, 466] width 110 height 27
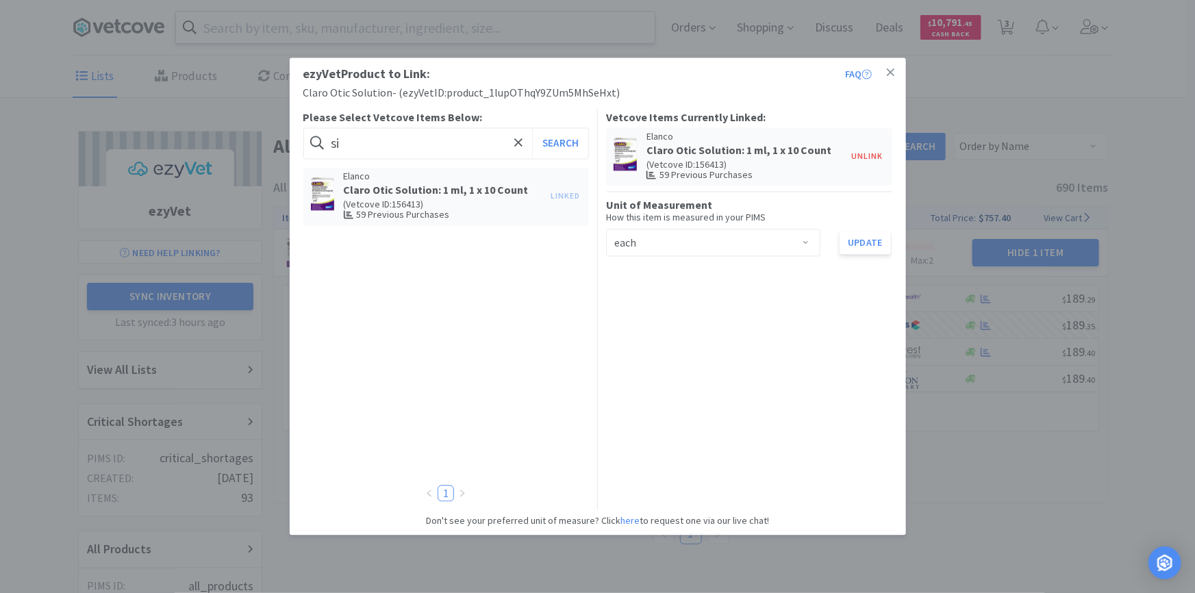
type input "s"
click at [564, 141] on button "Search" at bounding box center [560, 142] width 57 height 31
click at [870, 160] on button "Unlink" at bounding box center [867, 156] width 45 height 19
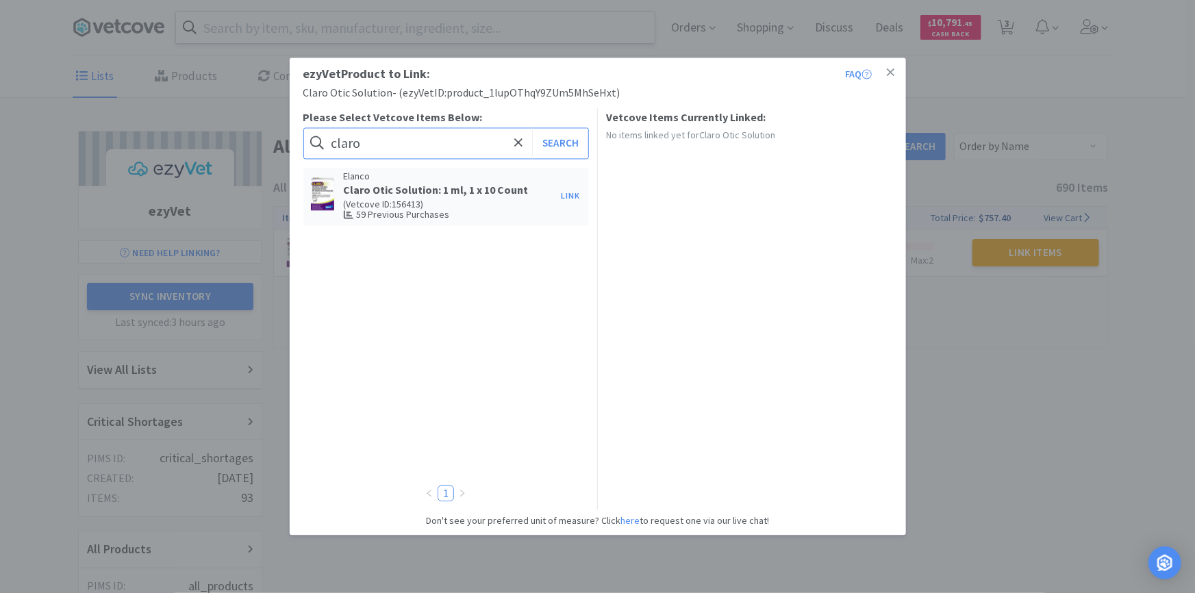
click at [446, 136] on input "claro" at bounding box center [446, 142] width 286 height 31
click at [532, 127] on button "Search" at bounding box center [560, 142] width 57 height 31
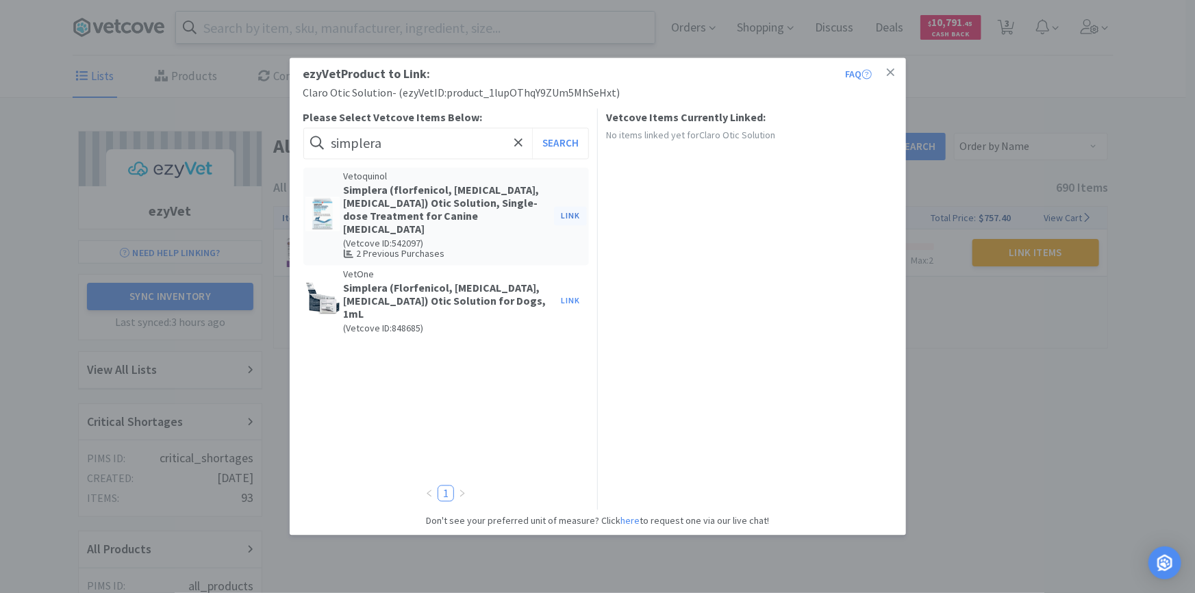
click at [568, 211] on button "Link" at bounding box center [570, 216] width 33 height 19
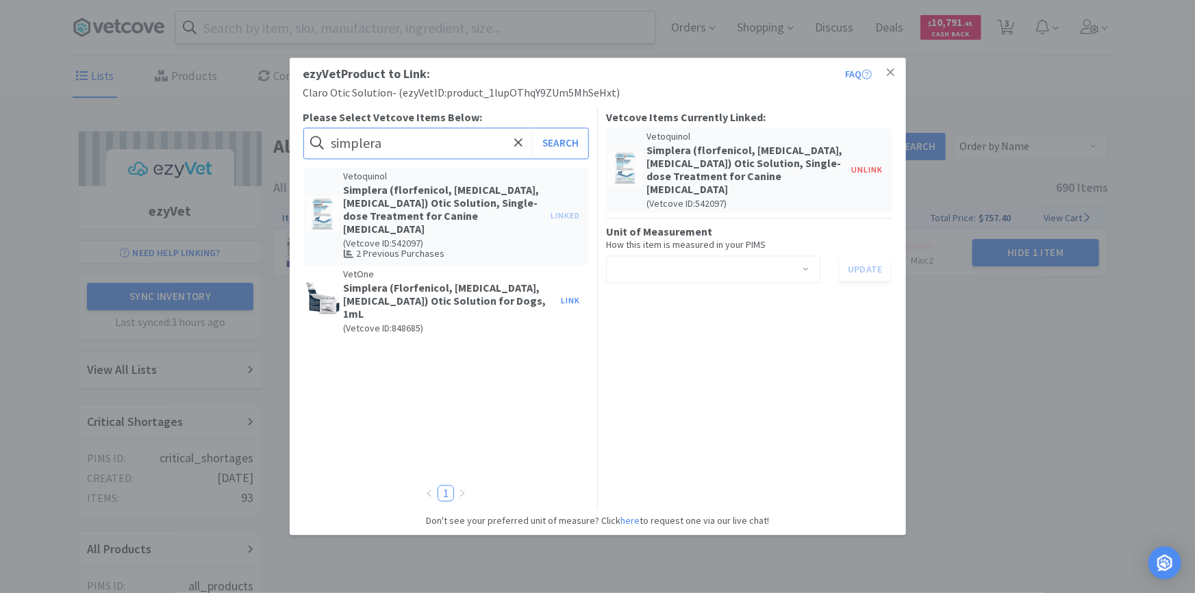
click at [411, 153] on input "simplera" at bounding box center [446, 142] width 286 height 31
type input "claro"
click at [551, 142] on button "Search" at bounding box center [560, 142] width 57 height 31
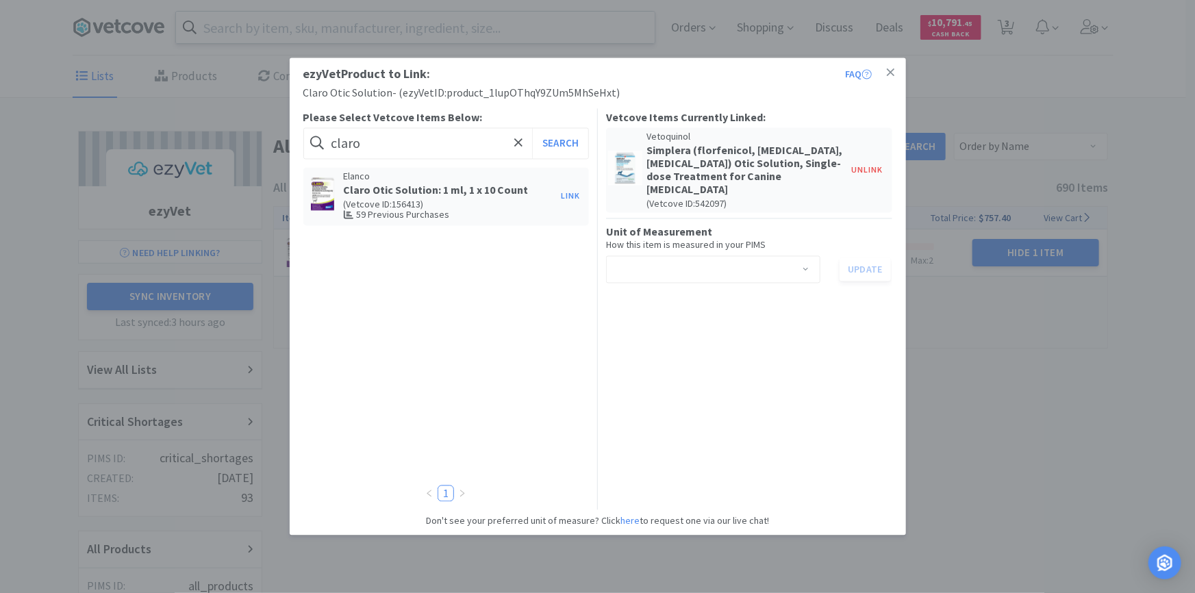
click at [425, 198] on div "Elanco Claro Otic Solution: 1 ml, 1 x 10 Count (Vetcove ID: 156413 ) 59 Previou…" at bounding box center [447, 196] width 215 height 50
click at [576, 188] on button "Link" at bounding box center [570, 196] width 33 height 19
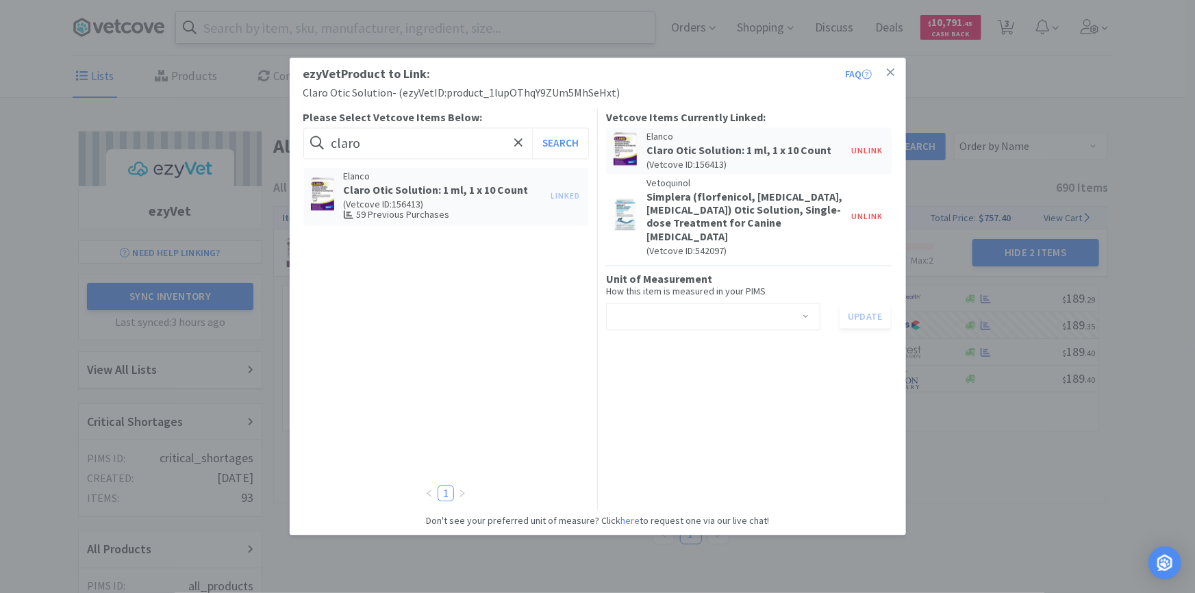
click at [663, 328] on div "Select unit of measurement" at bounding box center [708, 316] width 189 height 26
click at [669, 390] on li "tube" at bounding box center [713, 390] width 214 height 22
click at [863, 314] on button "Update" at bounding box center [864, 316] width 51 height 23
drag, startPoint x: 889, startPoint y: 72, endPoint x: 911, endPoint y: 173, distance: 103.2
click at [888, 72] on icon at bounding box center [891, 72] width 8 height 12
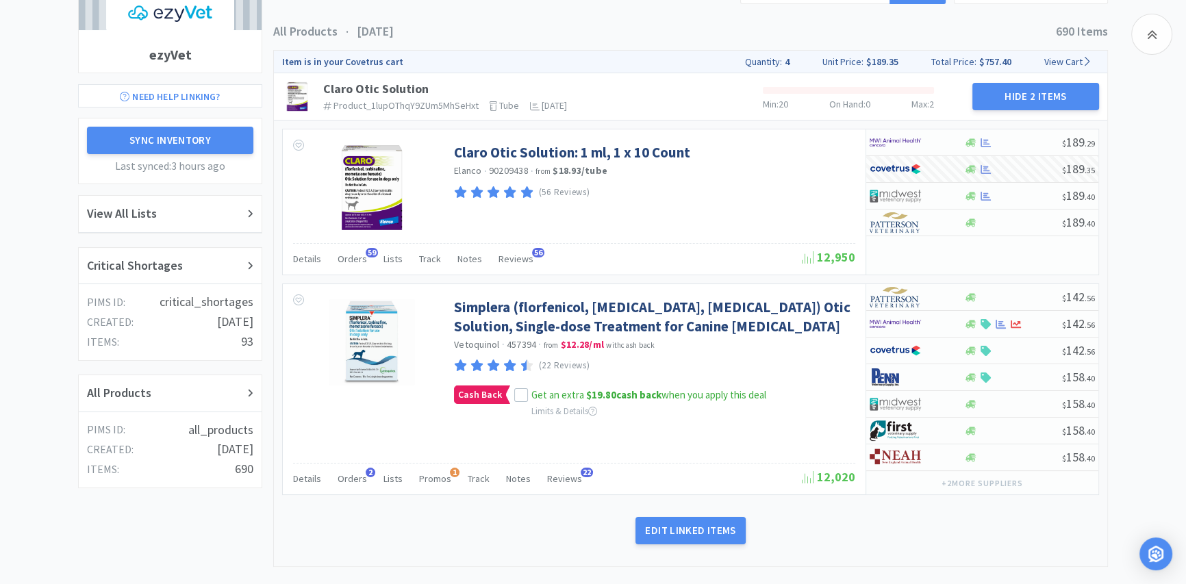
scroll to position [186, 0]
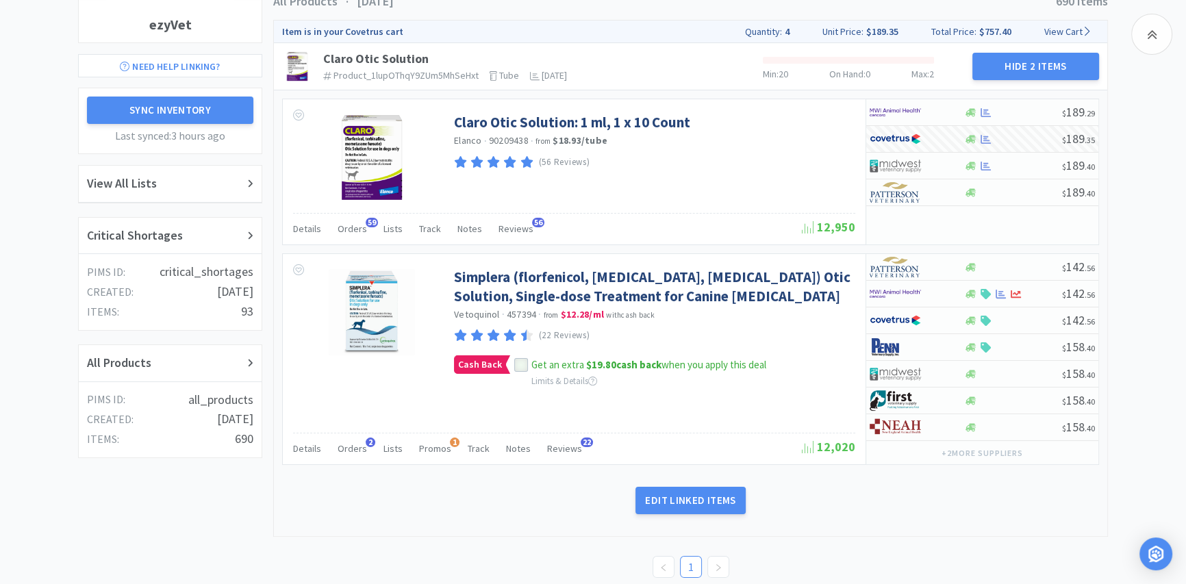
click at [520, 364] on icon at bounding box center [521, 366] width 10 height 10
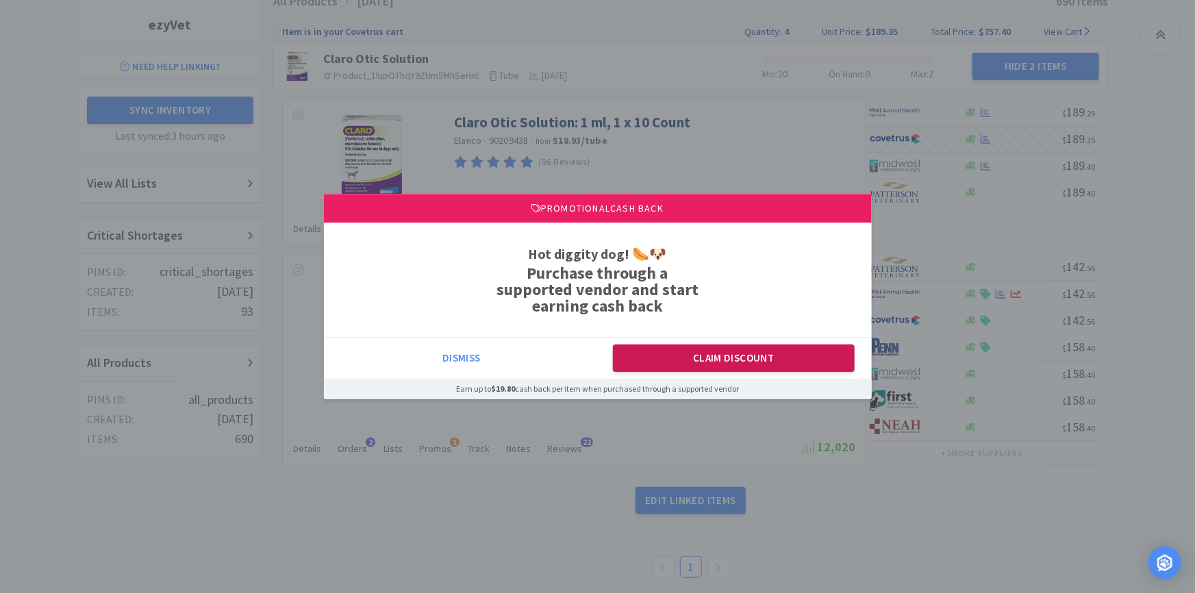
click at [666, 359] on button "Claim Discount" at bounding box center [734, 358] width 242 height 27
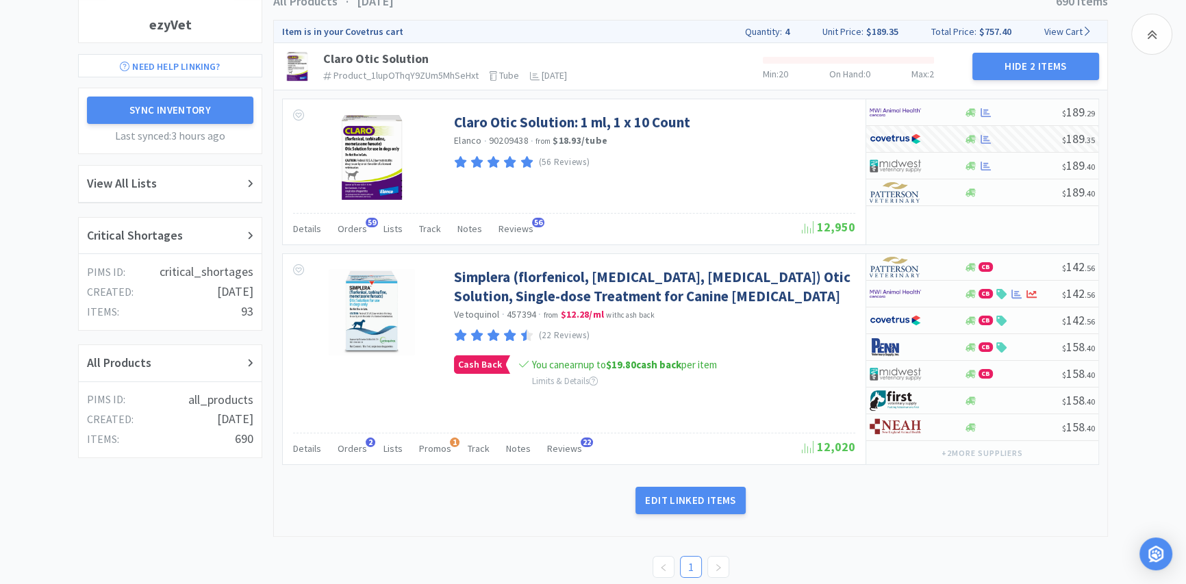
drag, startPoint x: 168, startPoint y: 227, endPoint x: 179, endPoint y: 233, distance: 11.6
click at [168, 228] on h2 "Critical Shortages" at bounding box center [135, 236] width 96 height 20
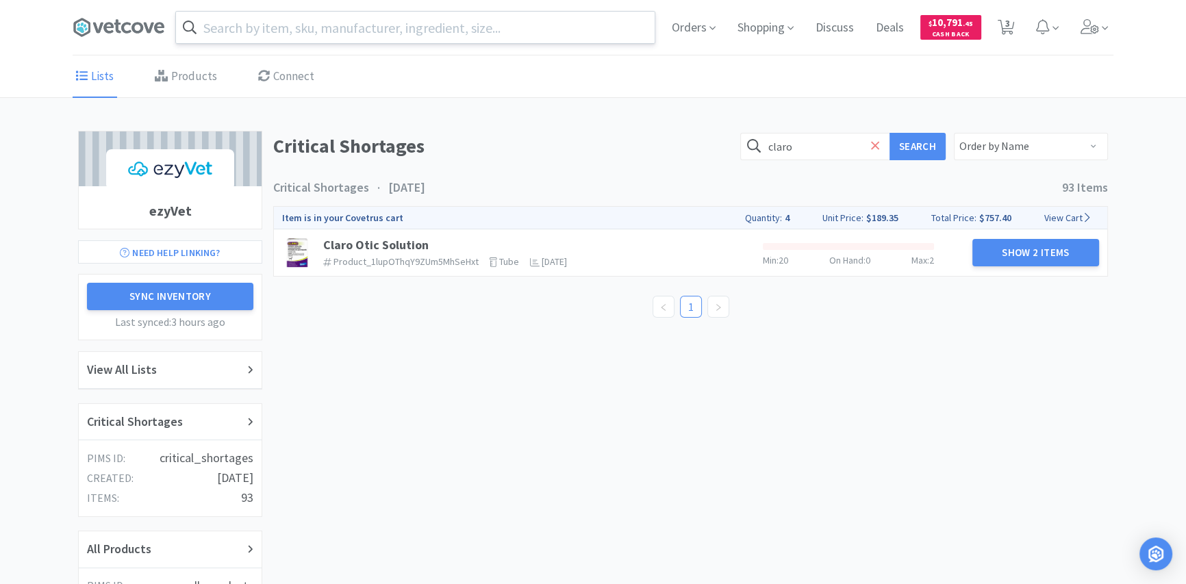
click at [878, 151] on icon at bounding box center [875, 146] width 9 height 14
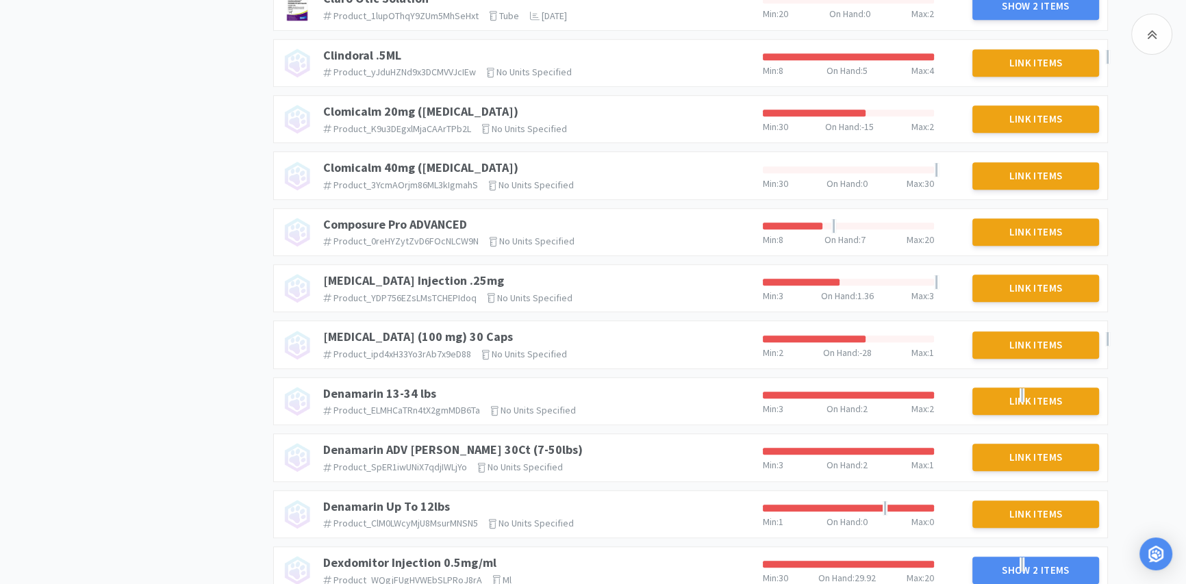
scroll to position [1102, 0]
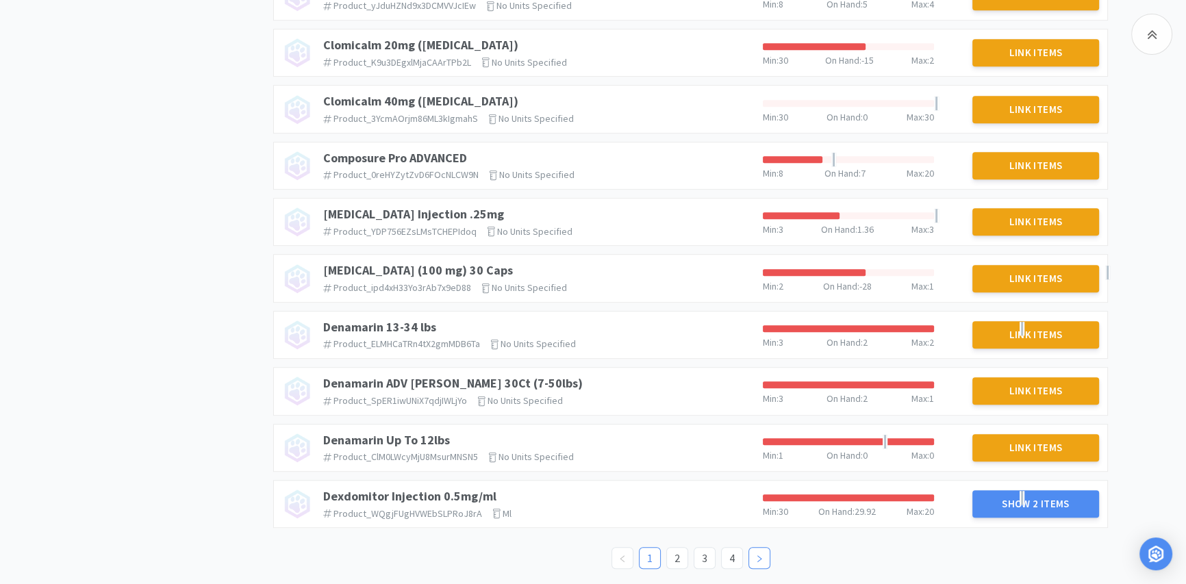
click at [759, 557] on icon "icon: right" at bounding box center [759, 559] width 8 height 8
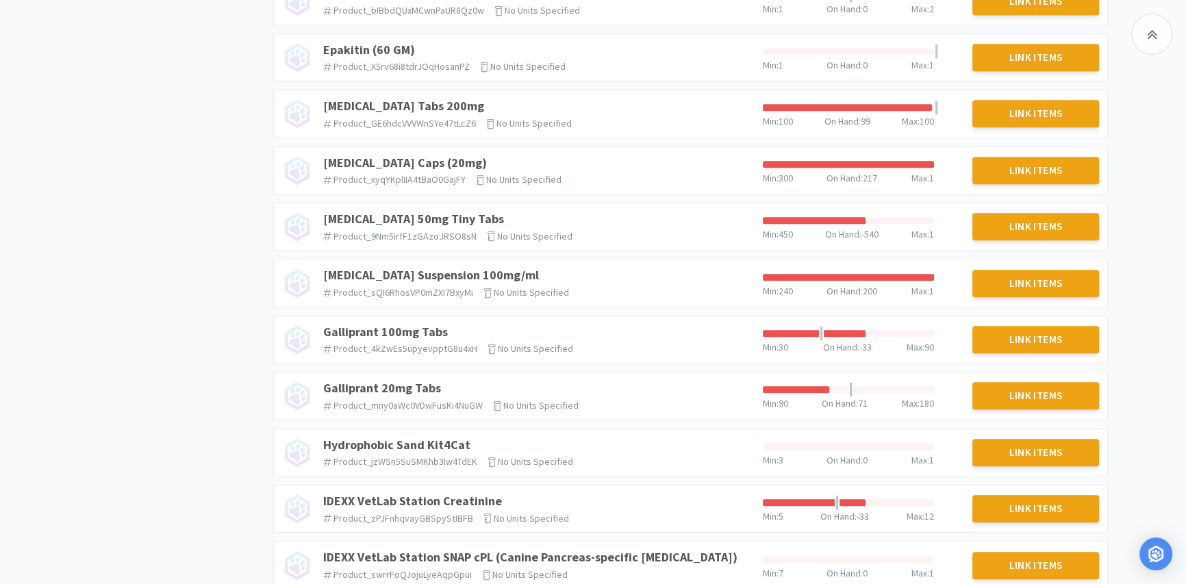
scroll to position [1058, 0]
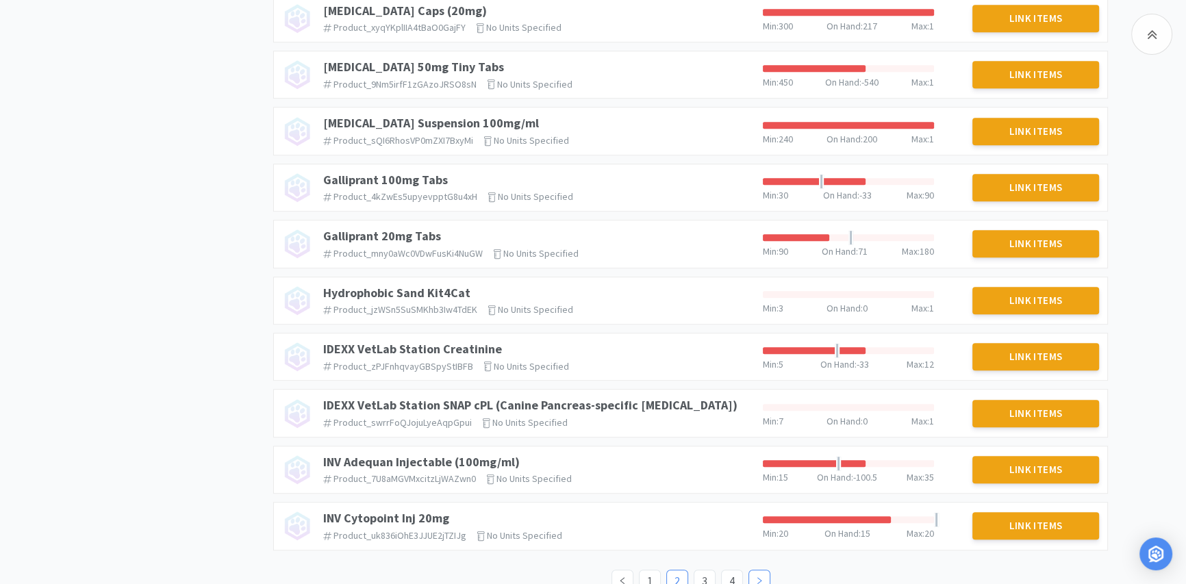
click at [753, 570] on link at bounding box center [759, 581] width 22 height 22
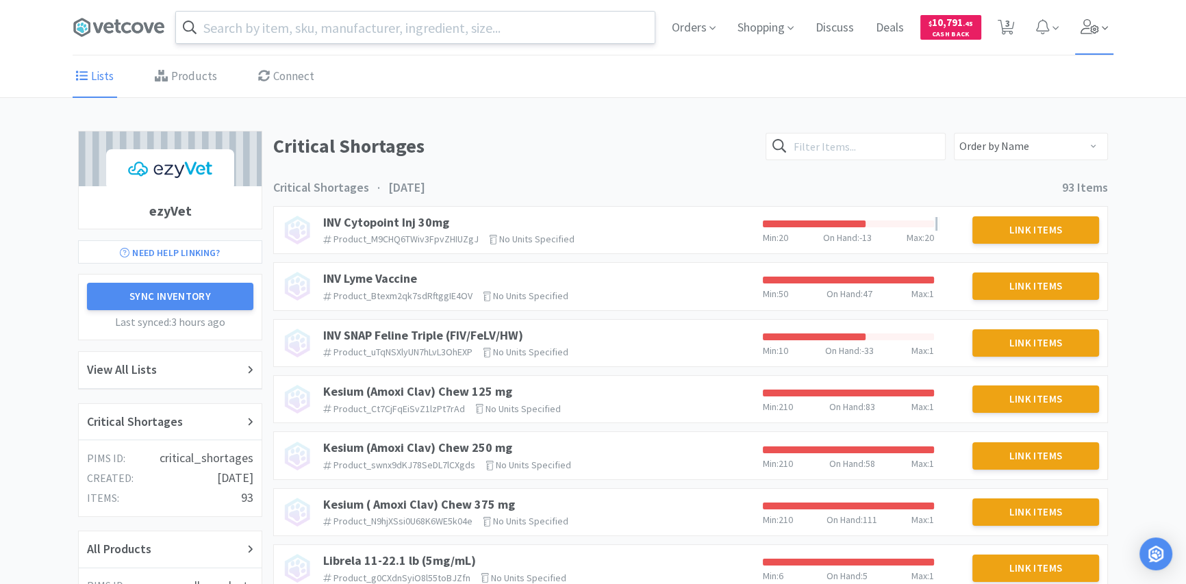
click at [1091, 26] on icon at bounding box center [1089, 26] width 19 height 15
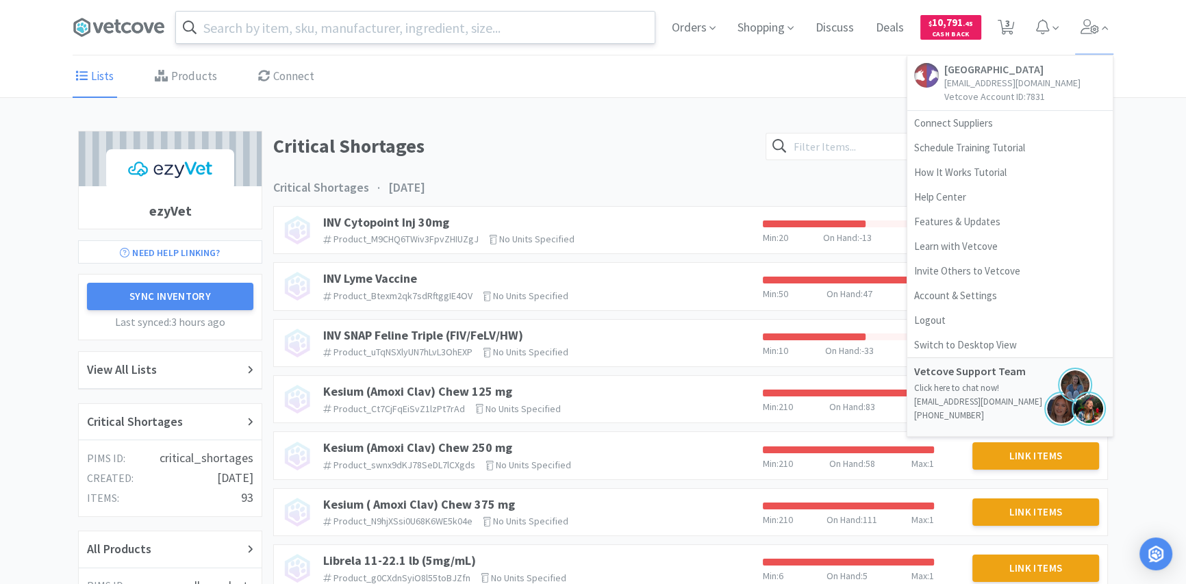
click at [687, 74] on div "Lists Products Connect" at bounding box center [593, 76] width 1041 height 41
